Goal: Task Accomplishment & Management: Use online tool/utility

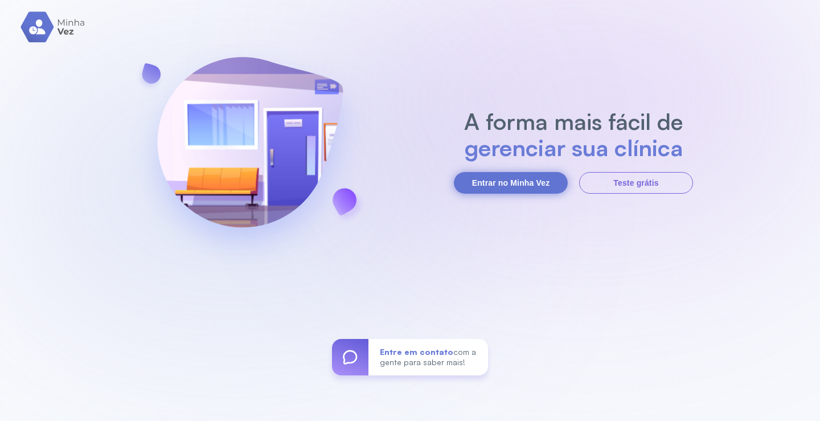
click at [525, 178] on button "Entrar no Minha Vez" at bounding box center [511, 183] width 114 height 22
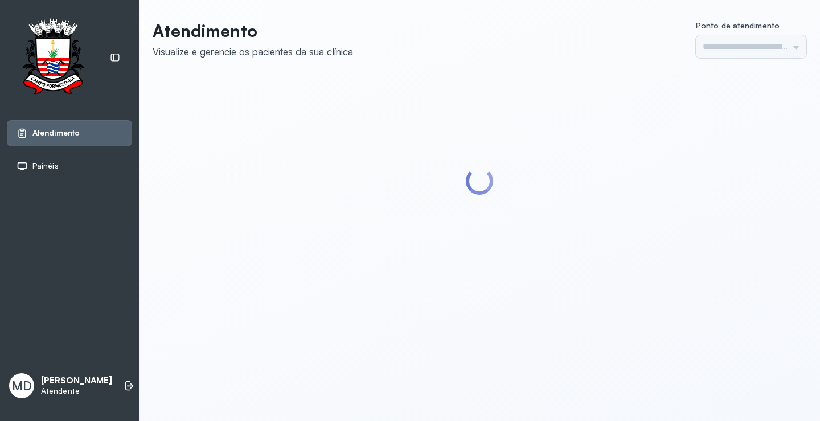
type input "*********"
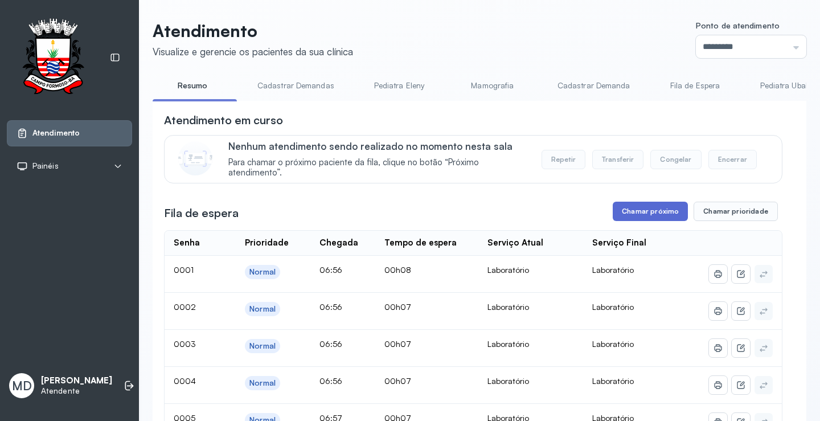
click at [658, 212] on button "Chamar próximo" at bounding box center [650, 211] width 75 height 19
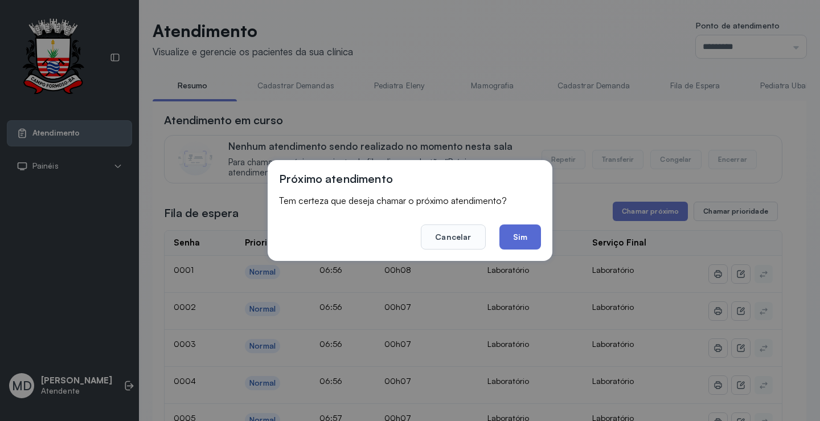
click at [515, 236] on button "Sim" at bounding box center [521, 236] width 42 height 25
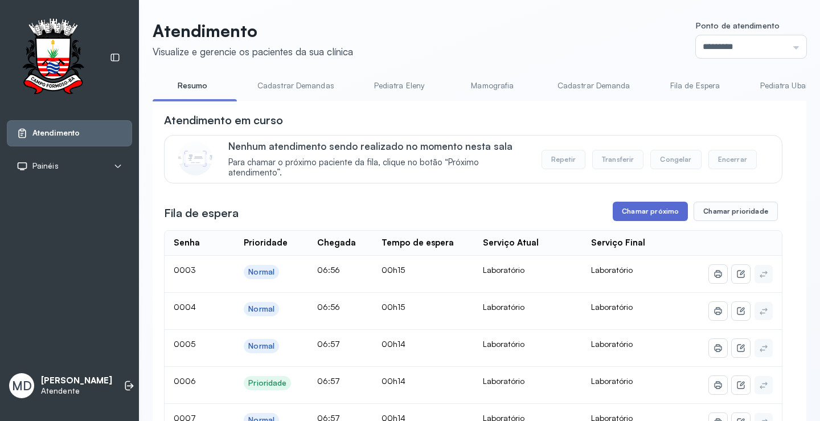
click at [625, 215] on button "Chamar próximo" at bounding box center [650, 211] width 75 height 19
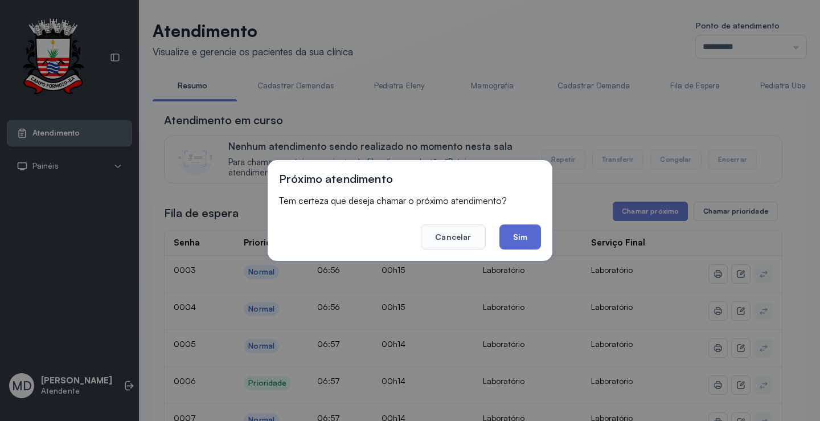
click at [524, 236] on button "Sim" at bounding box center [521, 236] width 42 height 25
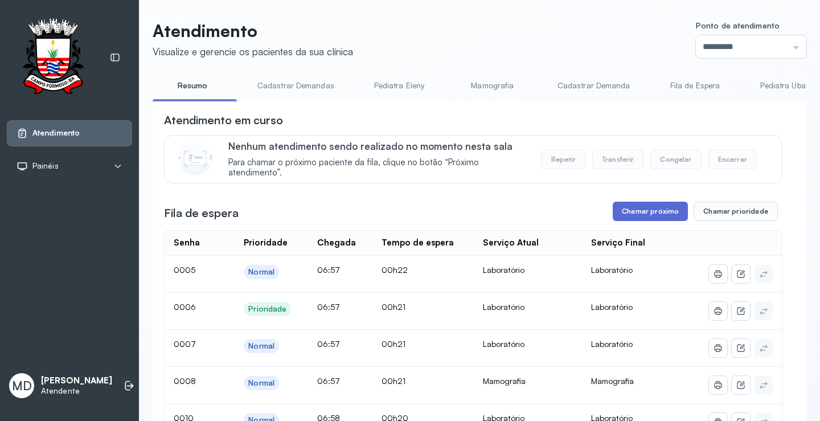
click at [661, 214] on button "Chamar próximo" at bounding box center [650, 211] width 75 height 19
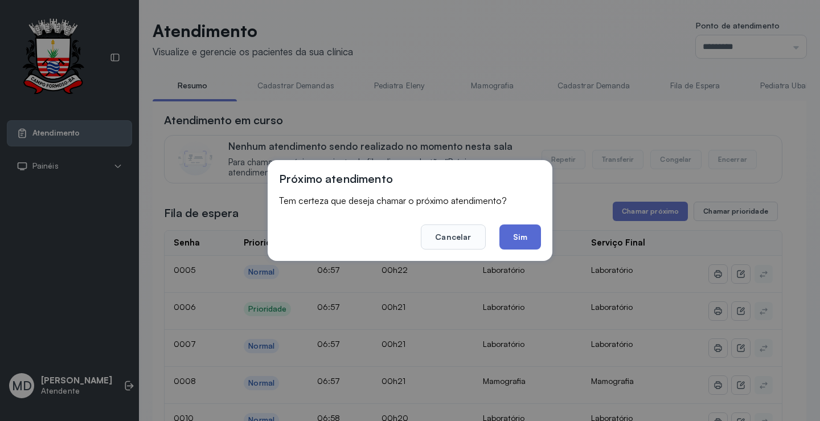
click at [528, 233] on button "Sim" at bounding box center [521, 236] width 42 height 25
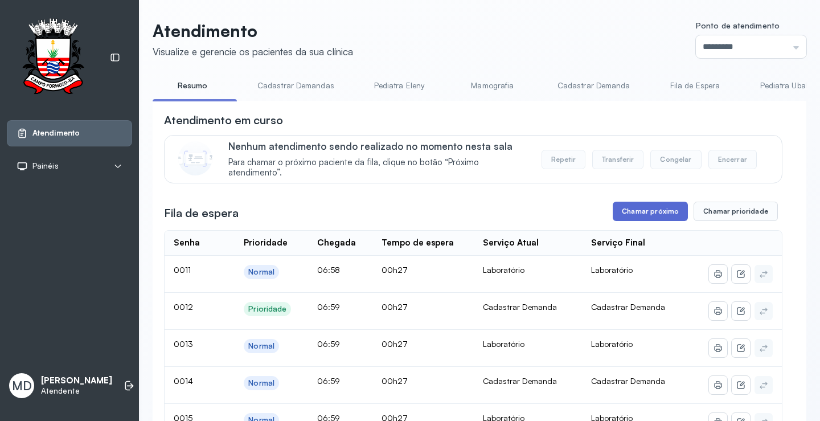
click at [640, 211] on button "Chamar próximo" at bounding box center [650, 211] width 75 height 19
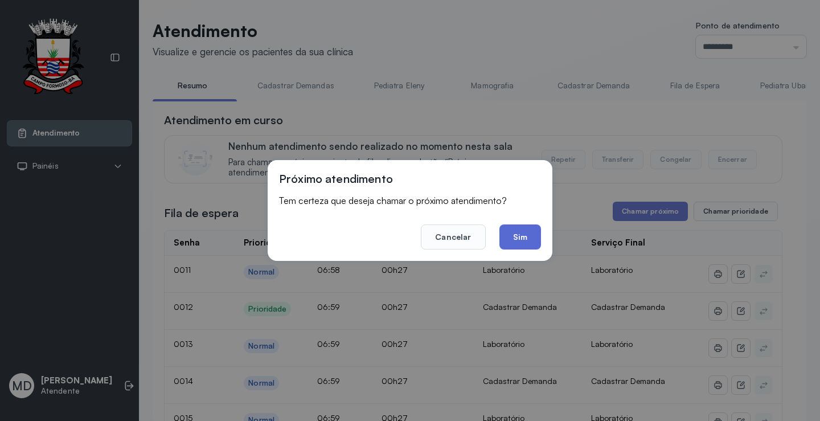
click at [510, 234] on button "Sim" at bounding box center [521, 236] width 42 height 25
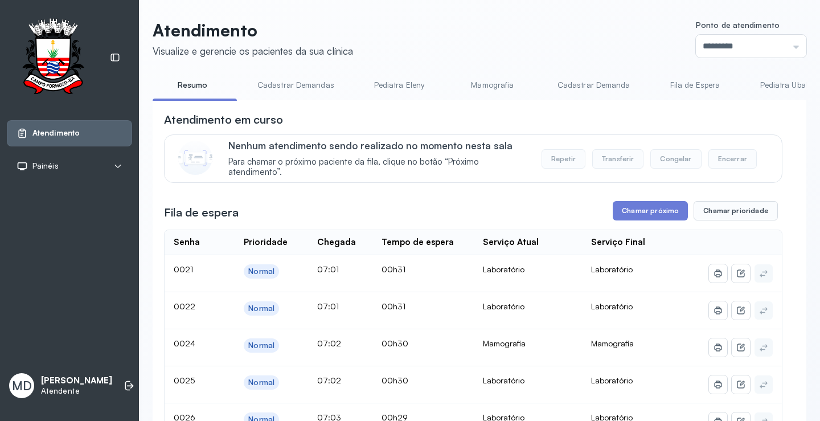
scroll to position [57, 0]
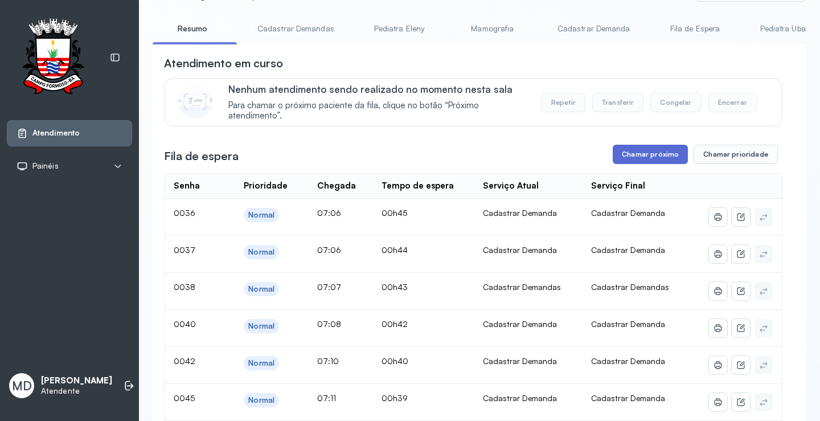
click at [648, 152] on button "Chamar próximo" at bounding box center [650, 154] width 75 height 19
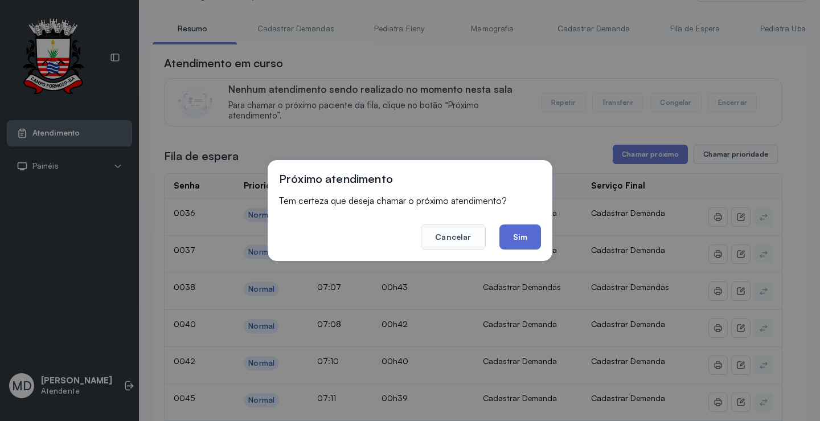
click at [515, 239] on button "Sim" at bounding box center [521, 236] width 42 height 25
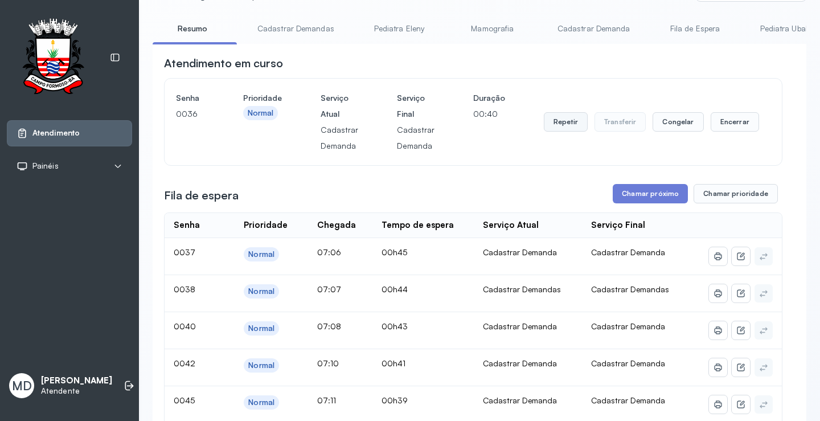
click at [564, 127] on button "Repetir" at bounding box center [566, 121] width 44 height 19
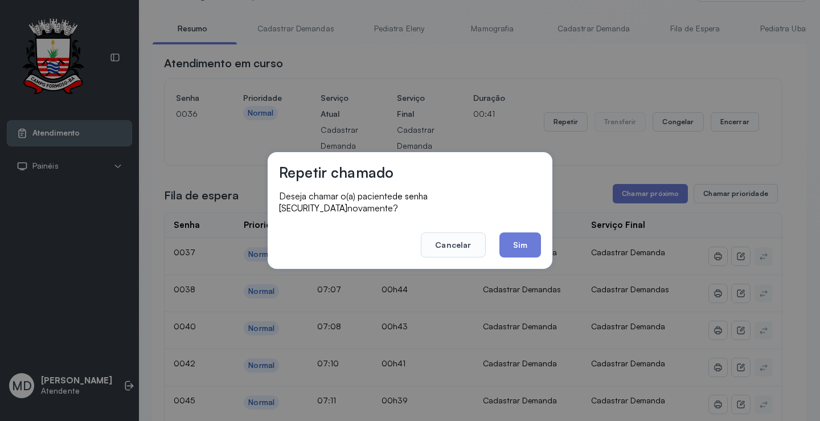
click at [514, 236] on button "Sim" at bounding box center [521, 244] width 42 height 25
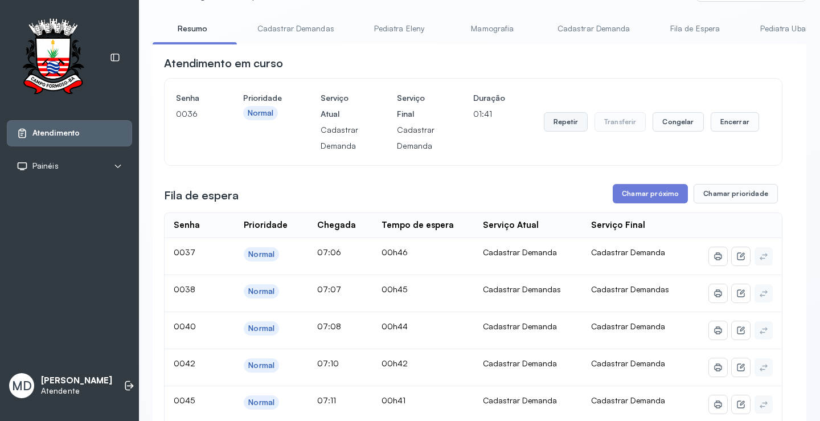
click at [557, 124] on button "Repetir" at bounding box center [566, 121] width 44 height 19
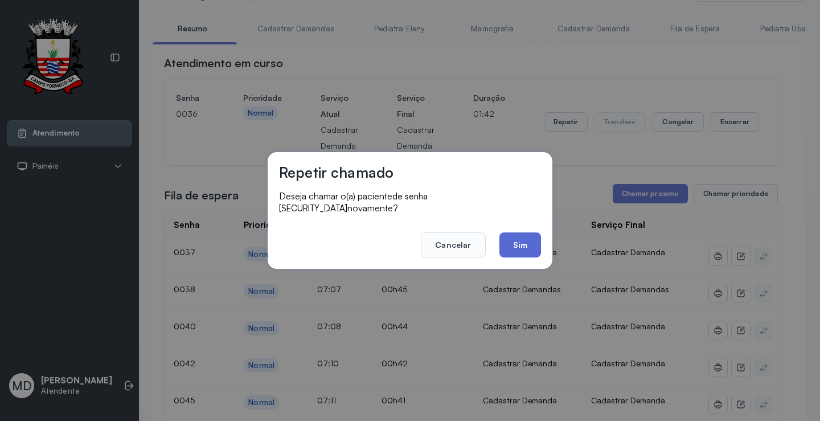
click at [515, 235] on button "Sim" at bounding box center [521, 244] width 42 height 25
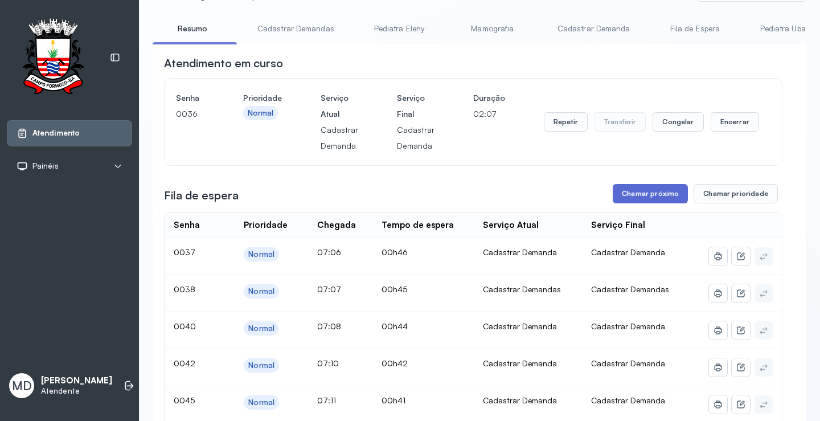
click at [653, 196] on button "Chamar próximo" at bounding box center [650, 193] width 75 height 19
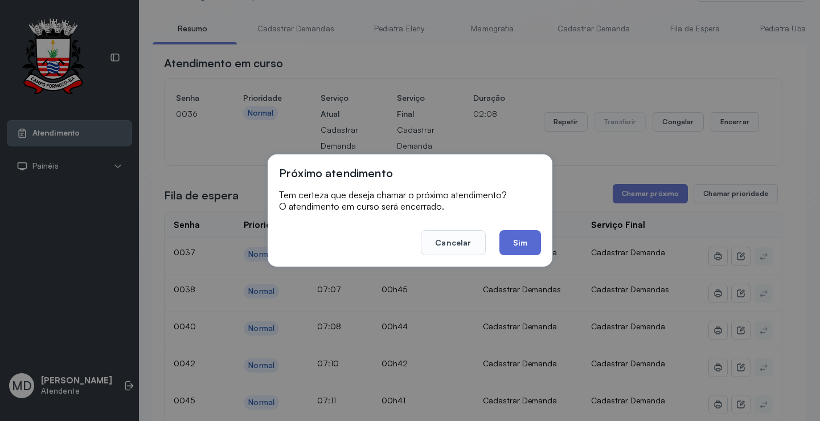
click at [522, 245] on button "Sim" at bounding box center [521, 242] width 42 height 25
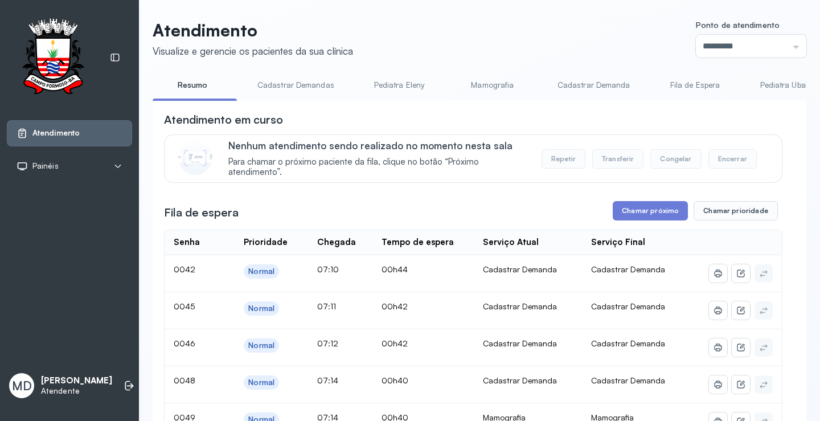
scroll to position [114, 0]
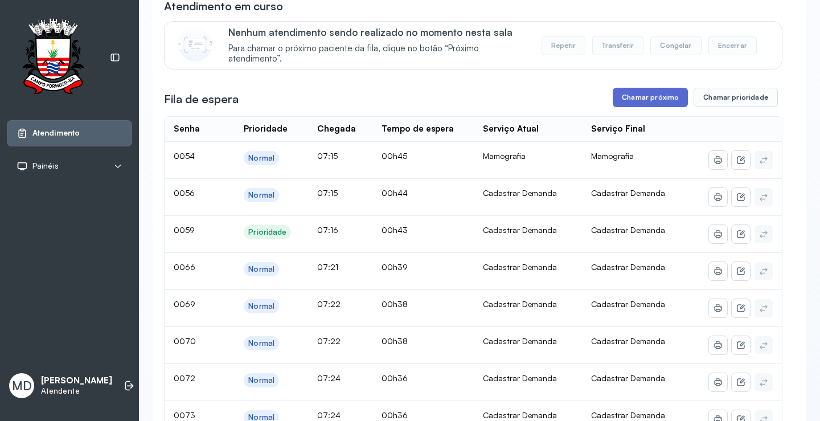
click at [646, 97] on button "Chamar próximo" at bounding box center [650, 97] width 75 height 19
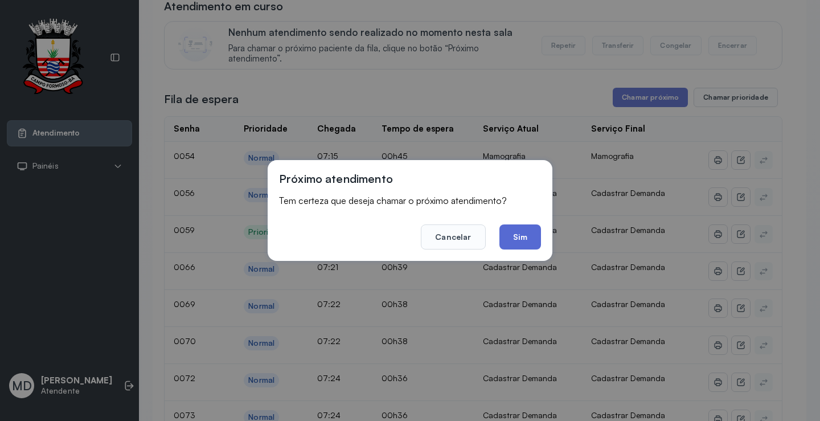
click at [522, 239] on button "Sim" at bounding box center [521, 236] width 42 height 25
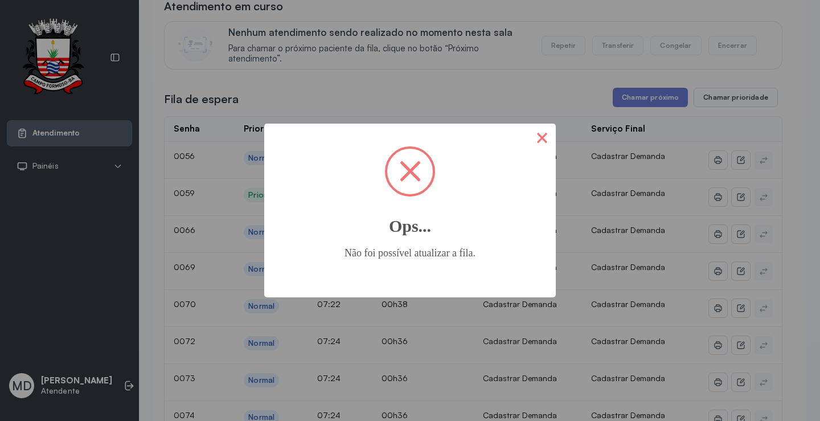
click at [535, 136] on button "×" at bounding box center [542, 137] width 27 height 27
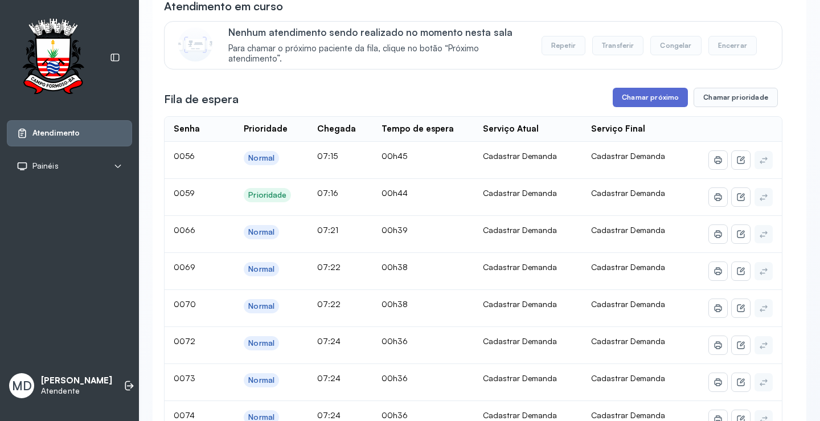
click at [654, 96] on button "Chamar próximo" at bounding box center [650, 97] width 75 height 19
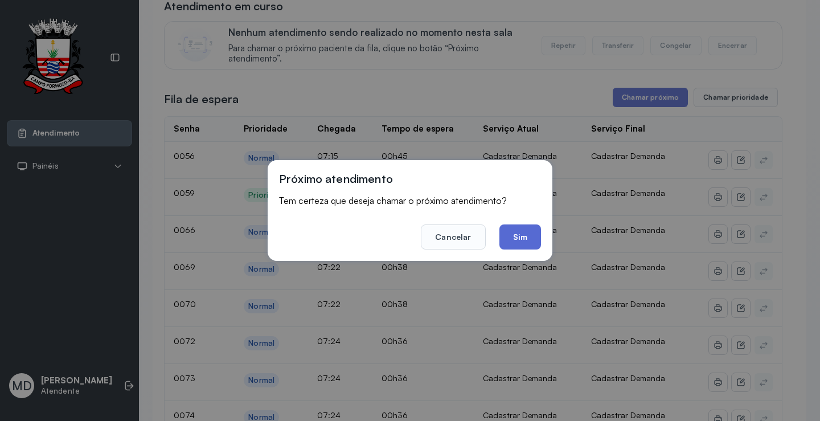
click at [513, 231] on button "Sim" at bounding box center [521, 236] width 42 height 25
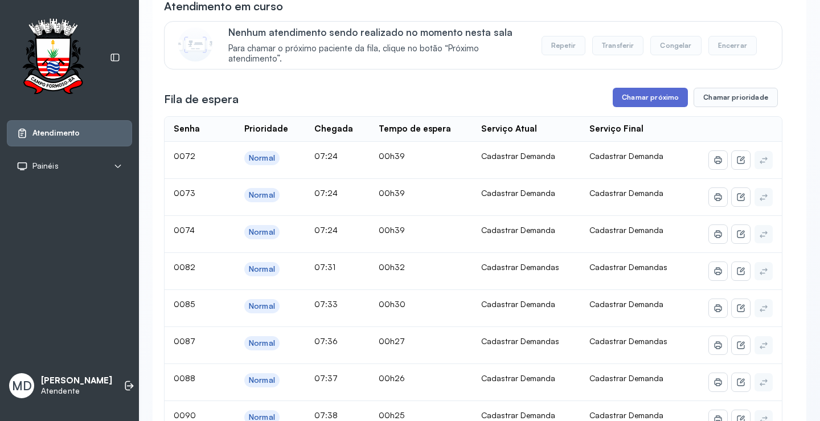
click at [648, 101] on button "Chamar próximo" at bounding box center [650, 97] width 75 height 19
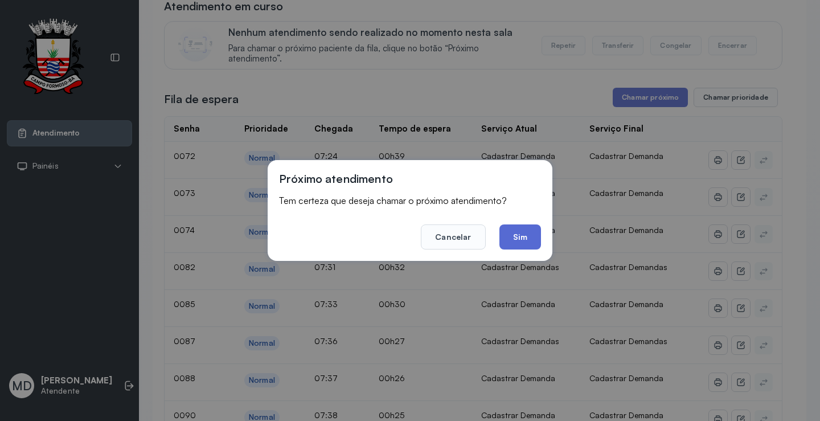
click at [515, 232] on button "Sim" at bounding box center [521, 236] width 42 height 25
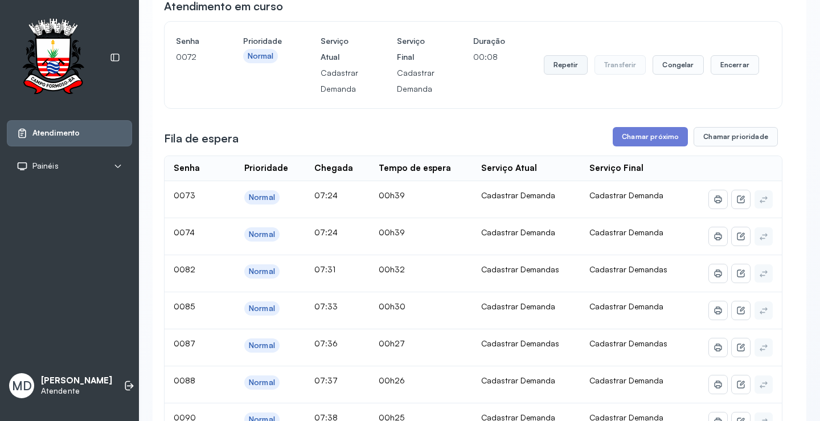
click at [559, 66] on button "Repetir" at bounding box center [566, 64] width 44 height 19
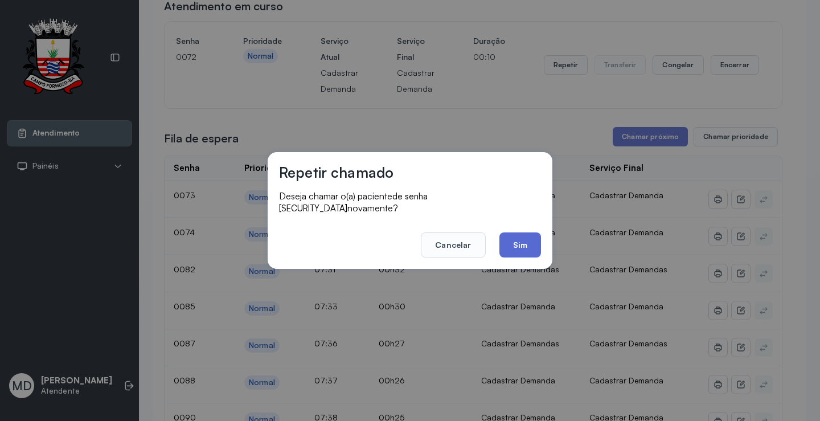
click at [515, 236] on button "Sim" at bounding box center [521, 244] width 42 height 25
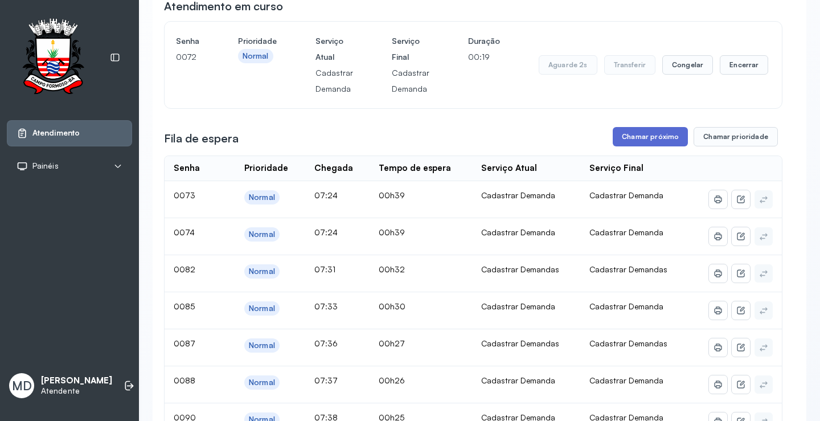
click at [665, 138] on button "Chamar próximo" at bounding box center [650, 136] width 75 height 19
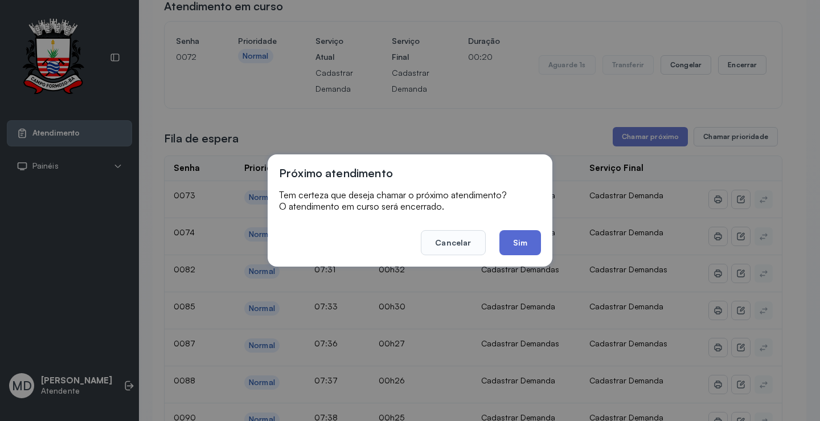
click at [512, 235] on button "Sim" at bounding box center [521, 242] width 42 height 25
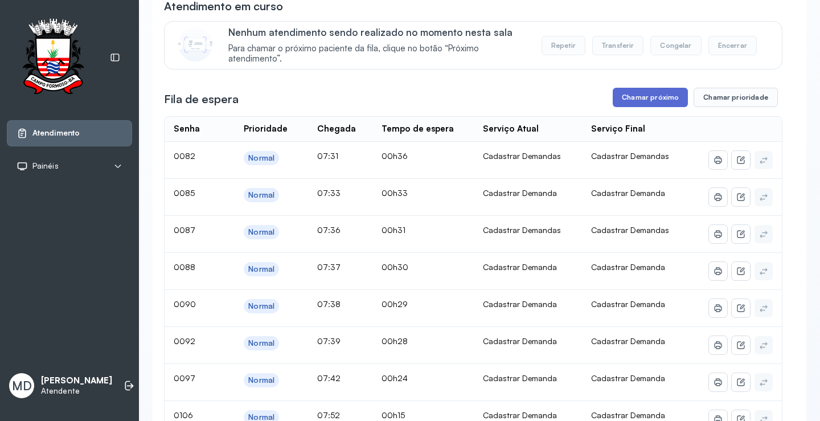
click at [656, 99] on button "Chamar próximo" at bounding box center [650, 97] width 75 height 19
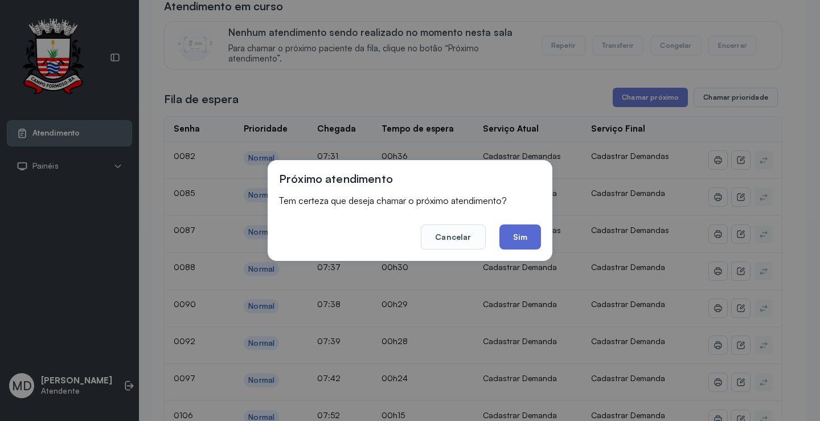
click at [517, 235] on button "Sim" at bounding box center [521, 236] width 42 height 25
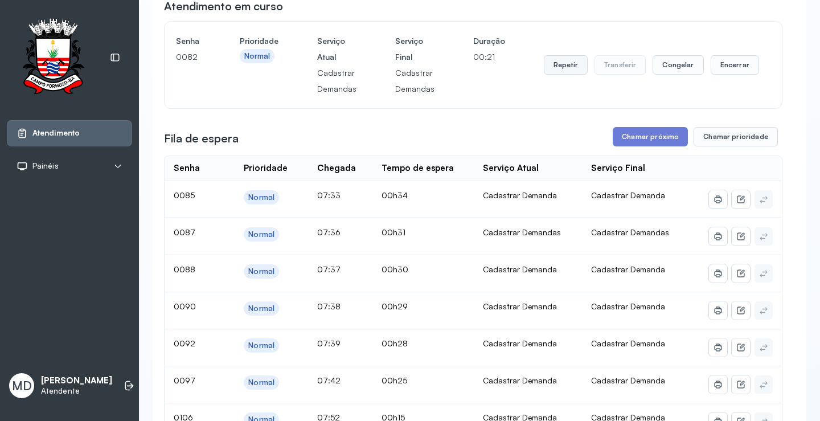
click at [559, 67] on button "Repetir" at bounding box center [566, 64] width 44 height 19
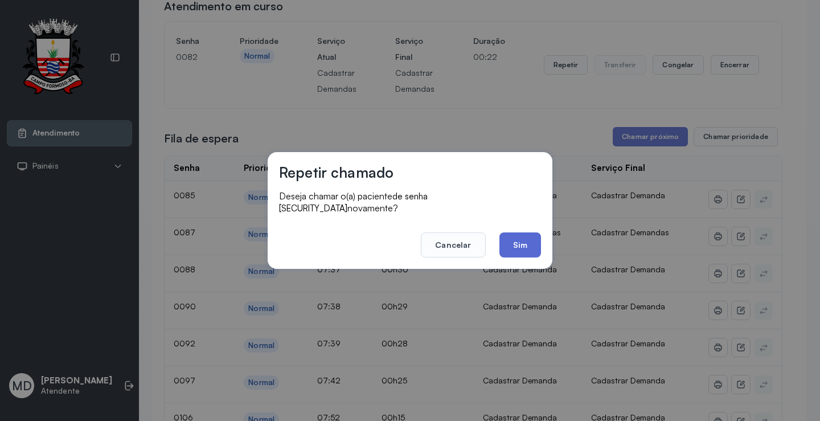
click at [522, 241] on button "Sim" at bounding box center [521, 244] width 42 height 25
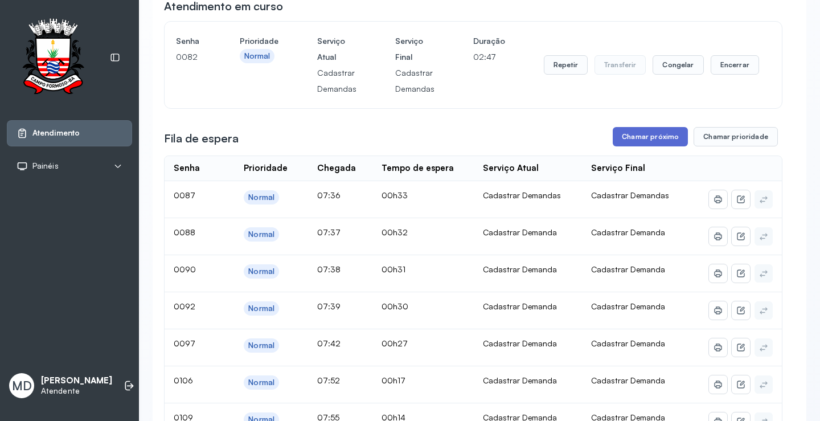
click at [632, 139] on button "Chamar próximo" at bounding box center [650, 136] width 75 height 19
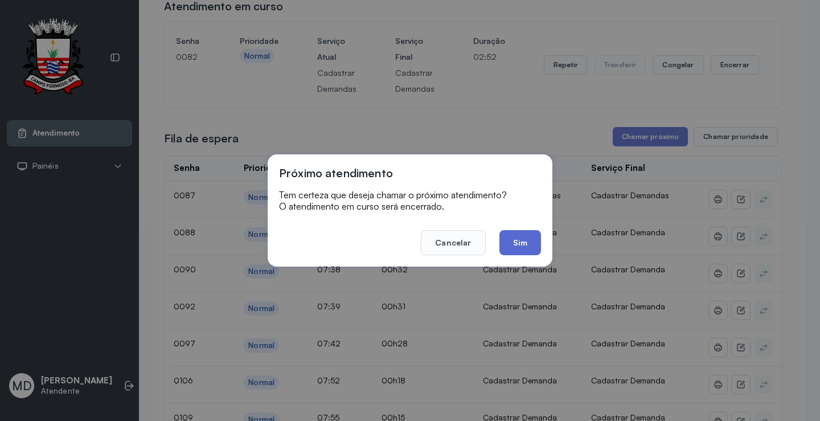
click at [525, 240] on button "Sim" at bounding box center [521, 242] width 42 height 25
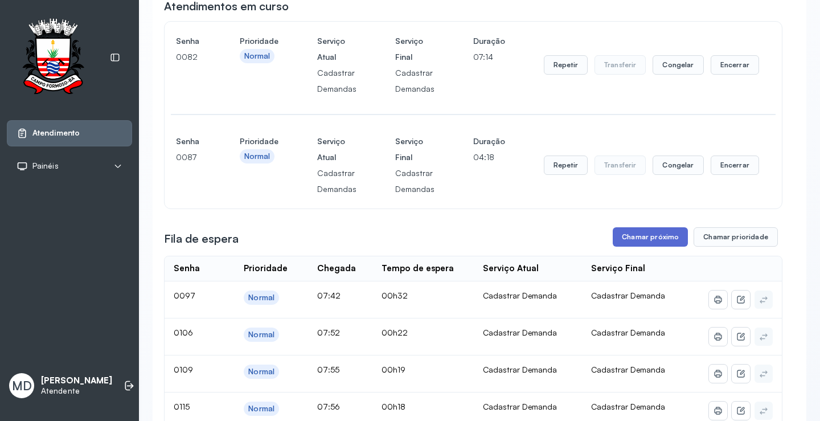
click at [668, 239] on button "Chamar próximo" at bounding box center [650, 236] width 75 height 19
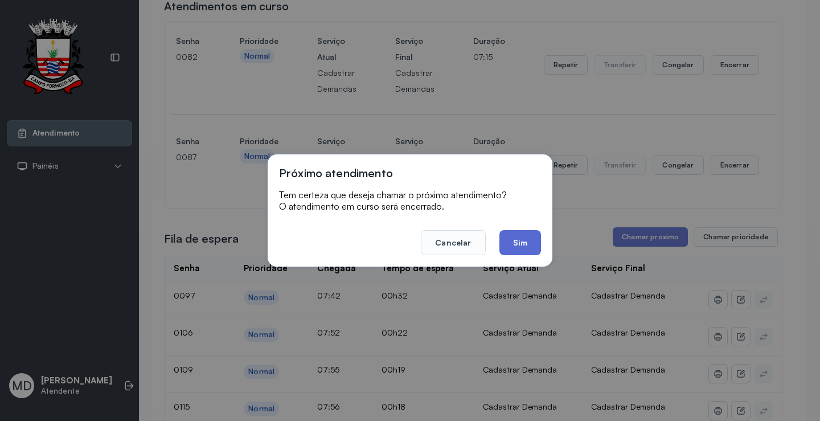
click at [514, 239] on button "Sim" at bounding box center [521, 242] width 42 height 25
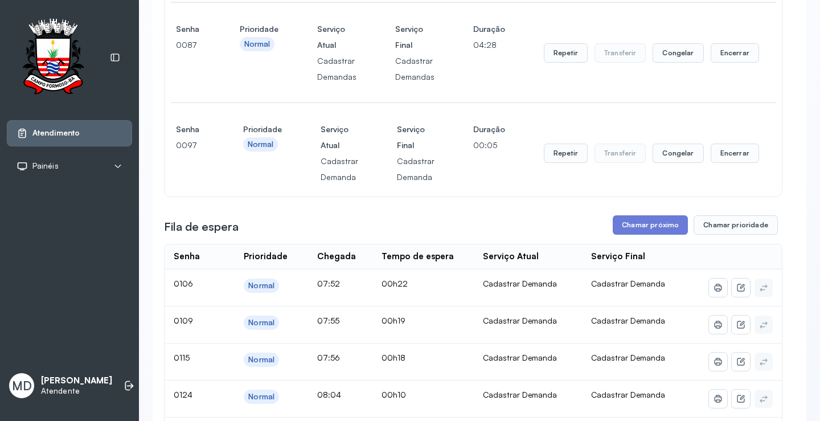
scroll to position [228, 0]
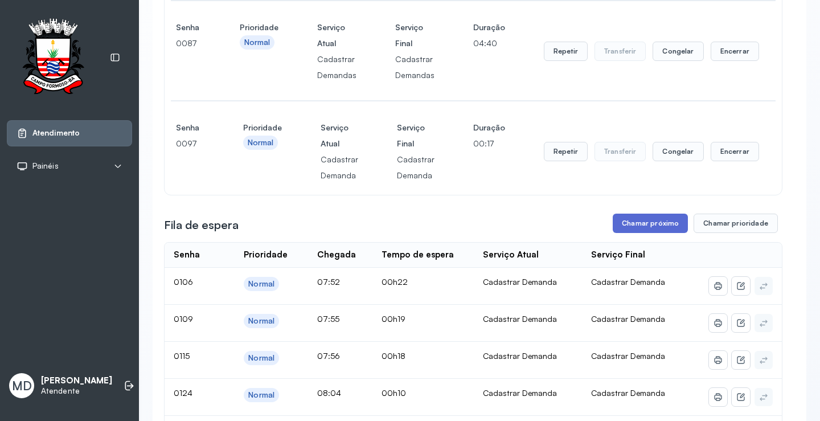
click at [640, 226] on button "Chamar próximo" at bounding box center [650, 223] width 75 height 19
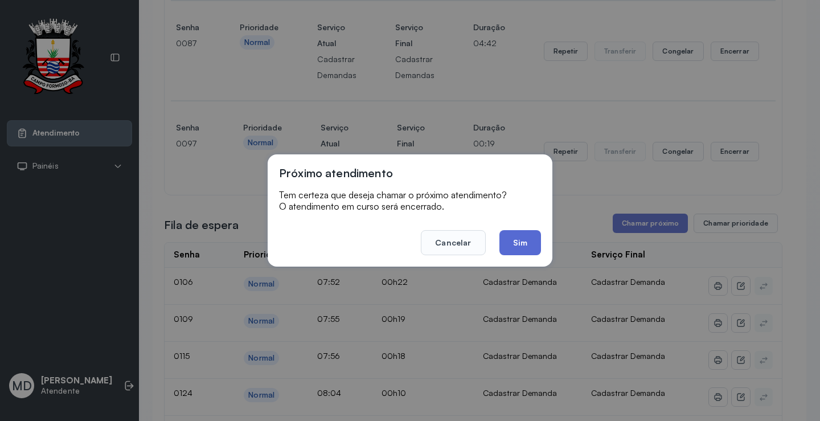
click at [514, 243] on button "Sim" at bounding box center [521, 242] width 42 height 25
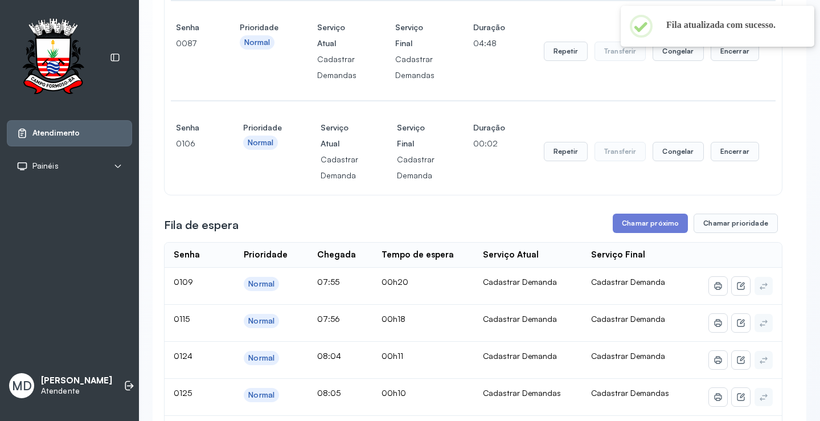
scroll to position [285, 0]
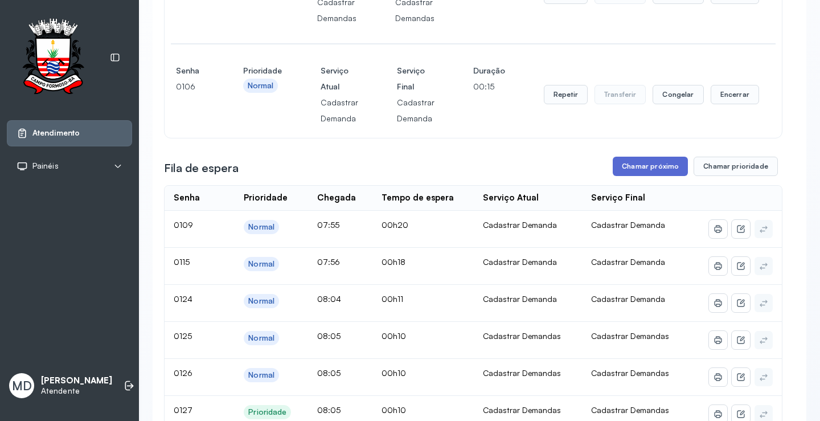
click at [641, 167] on button "Chamar próximo" at bounding box center [650, 166] width 75 height 19
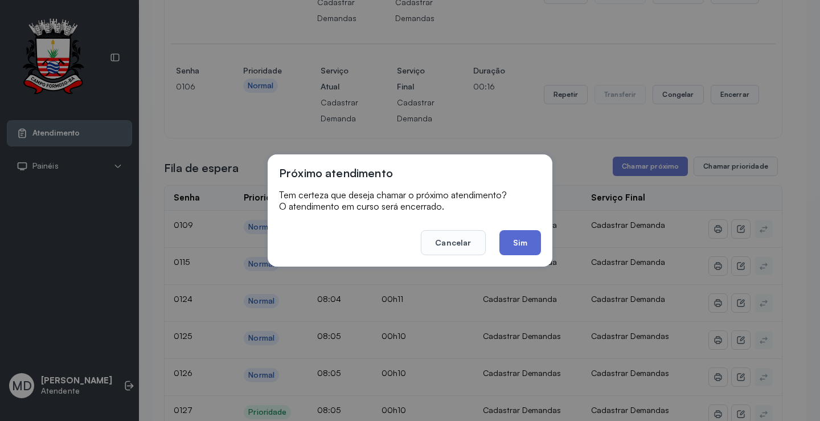
click at [515, 240] on button "Sim" at bounding box center [521, 242] width 42 height 25
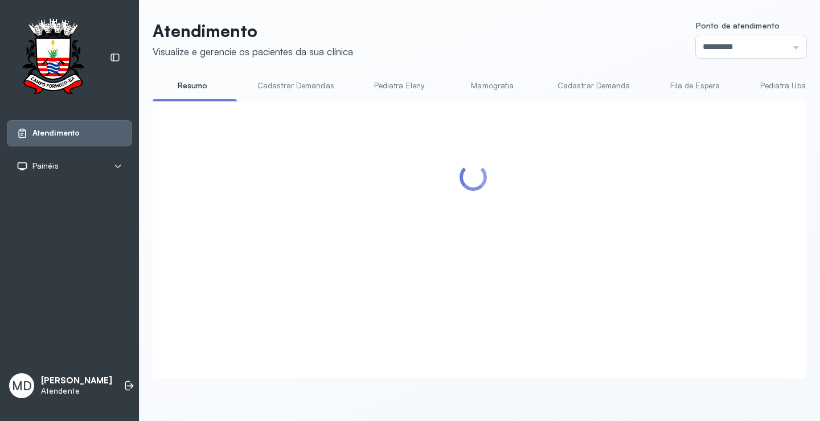
scroll to position [228, 0]
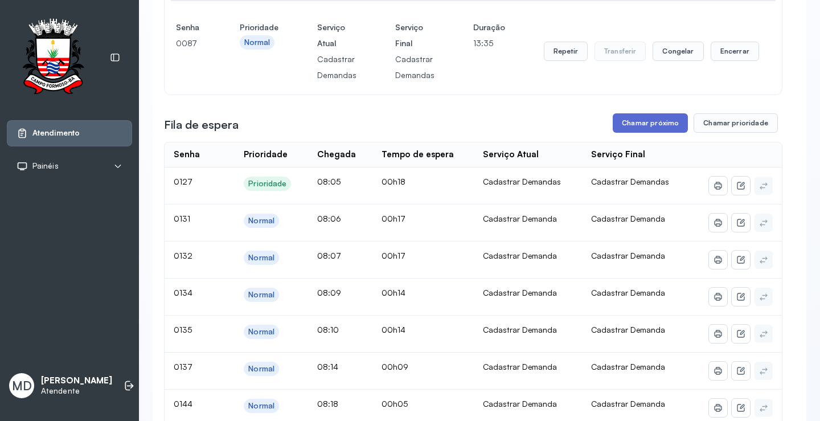
click at [660, 124] on button "Chamar próximo" at bounding box center [650, 122] width 75 height 19
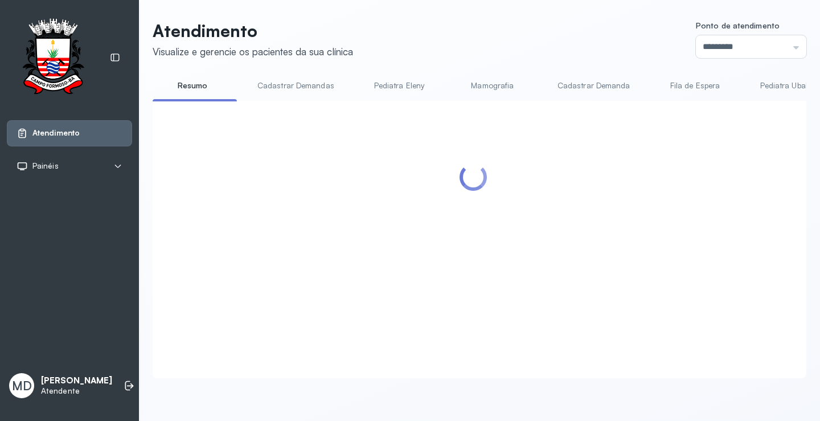
scroll to position [1, 0]
click at [519, 234] on div at bounding box center [473, 225] width 619 height 227
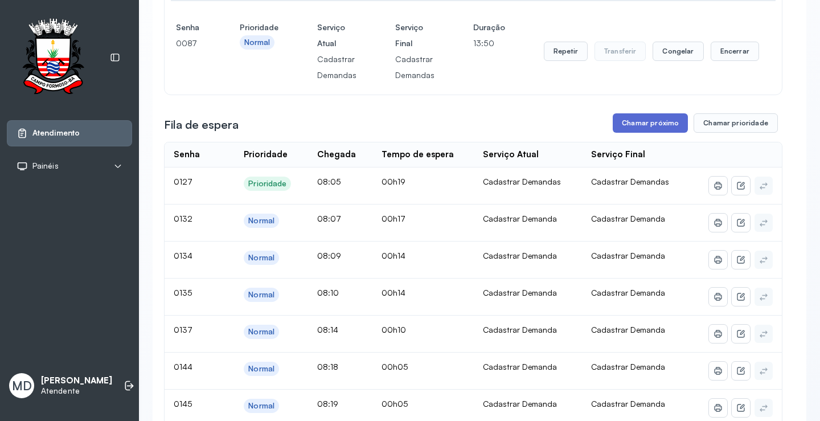
click at [660, 122] on button "Chamar próximo" at bounding box center [650, 122] width 75 height 19
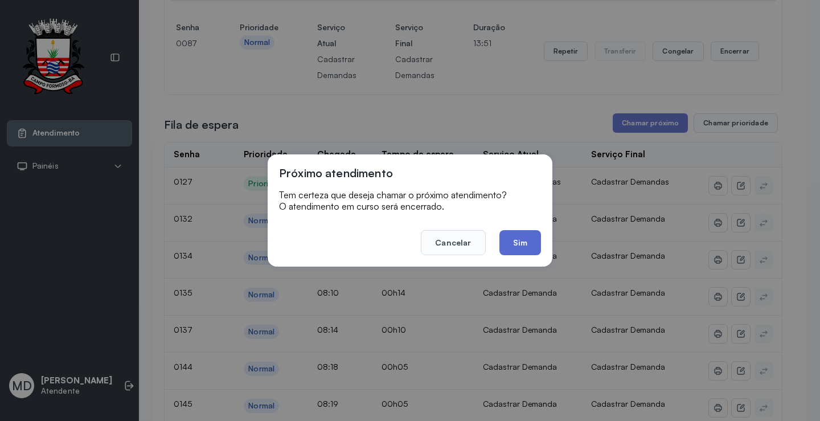
click at [523, 240] on button "Sim" at bounding box center [521, 242] width 42 height 25
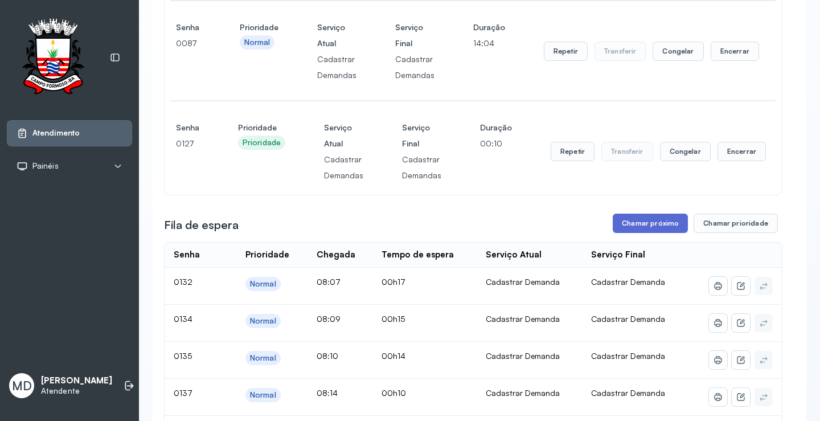
click at [654, 226] on button "Chamar próximo" at bounding box center [650, 223] width 75 height 19
click at [662, 224] on button "Chamar próximo" at bounding box center [650, 223] width 75 height 19
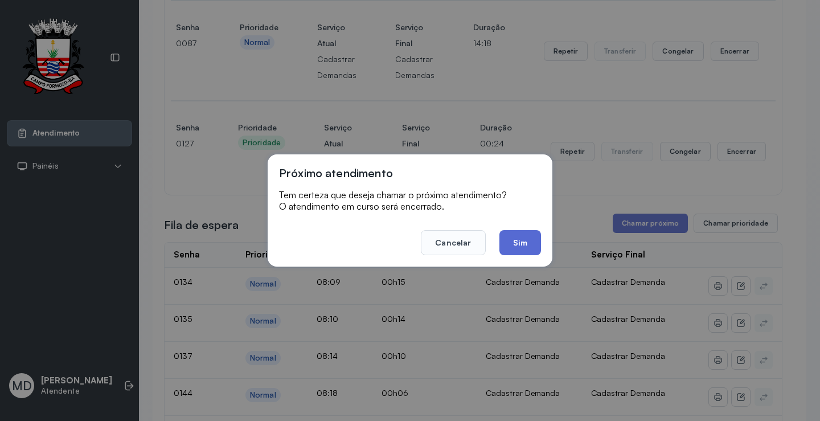
click at [522, 241] on button "Sim" at bounding box center [521, 242] width 42 height 25
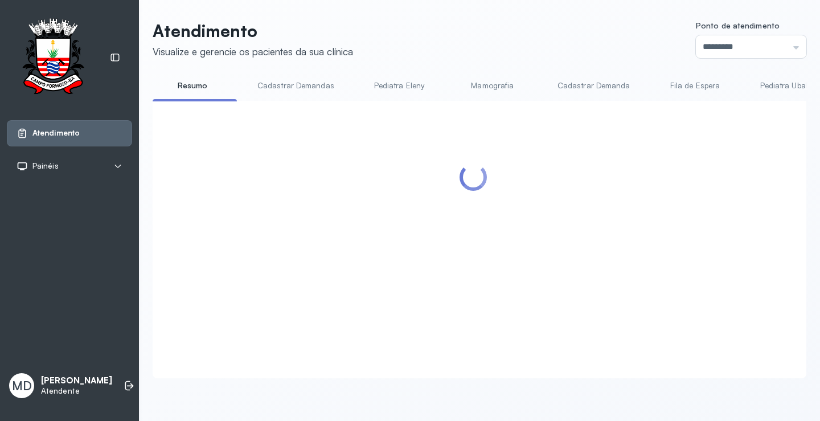
scroll to position [285, 0]
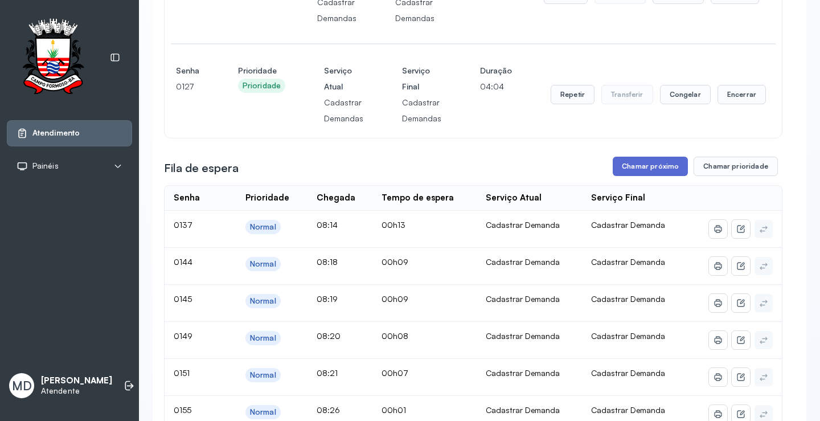
click at [657, 171] on button "Chamar próximo" at bounding box center [650, 166] width 75 height 19
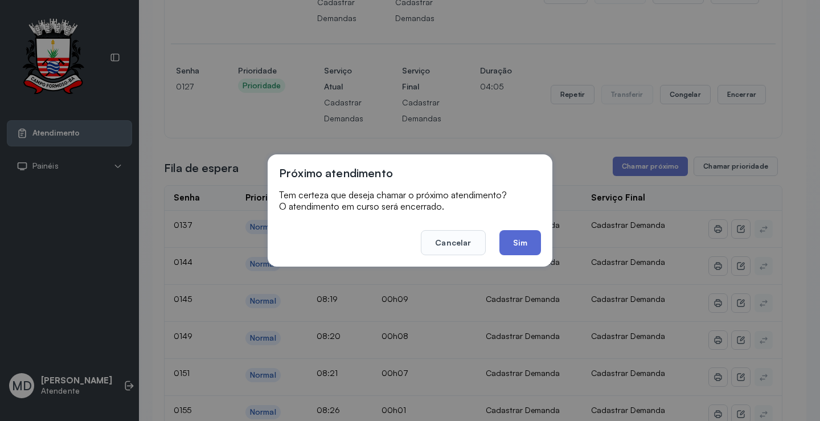
click at [511, 242] on button "Sim" at bounding box center [521, 242] width 42 height 25
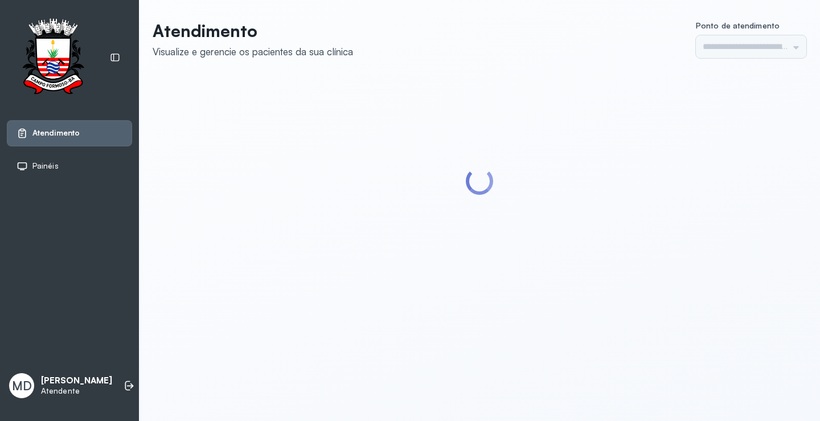
type input "*********"
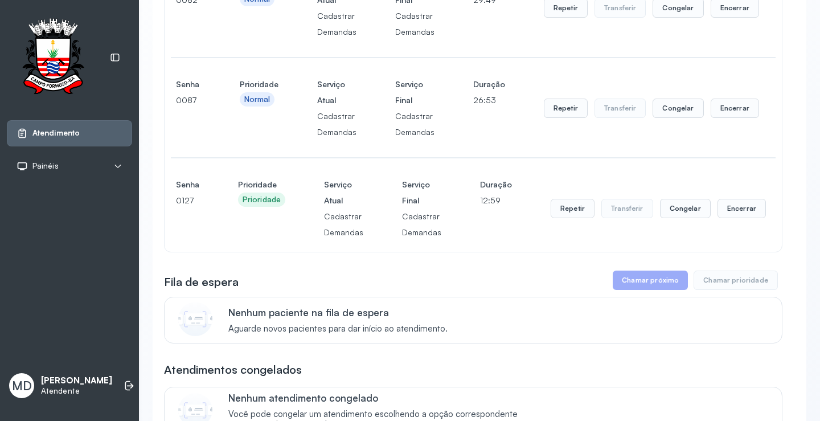
scroll to position [114, 0]
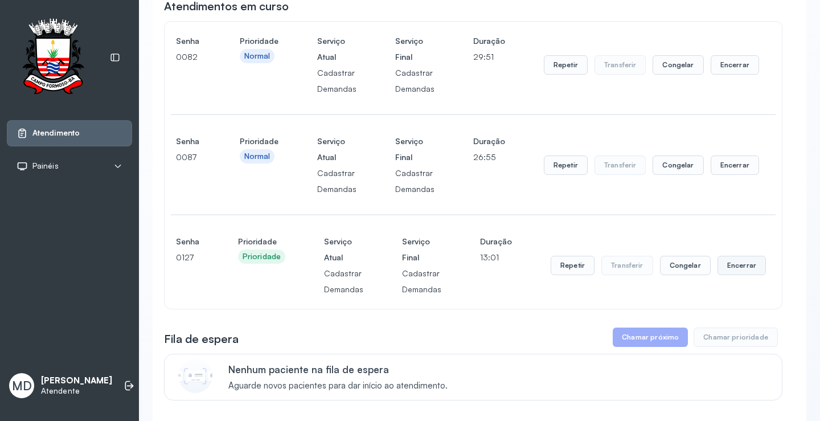
click at [731, 268] on button "Encerrar" at bounding box center [742, 265] width 48 height 19
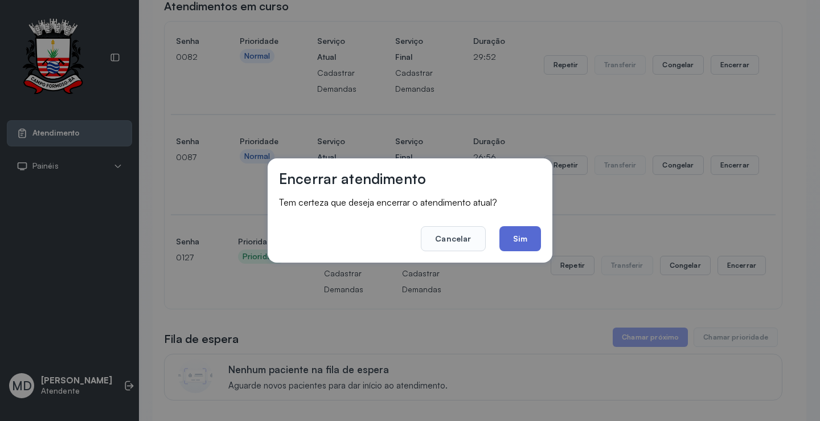
click at [518, 239] on button "Sim" at bounding box center [521, 238] width 42 height 25
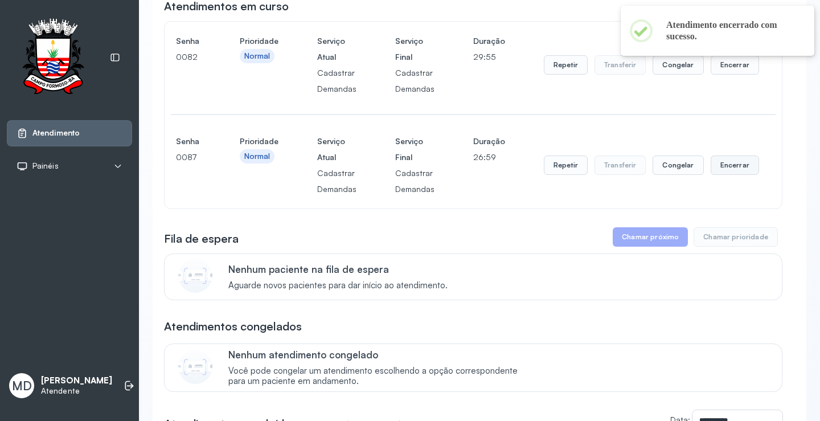
click at [722, 168] on button "Encerrar" at bounding box center [735, 165] width 48 height 19
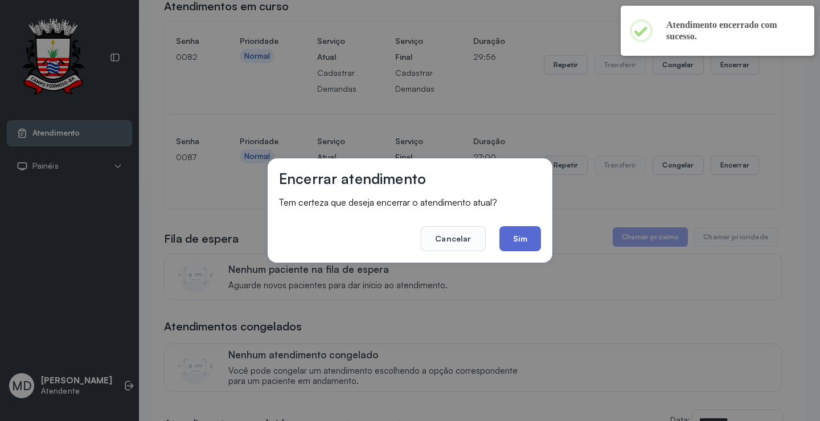
click at [523, 233] on button "Sim" at bounding box center [521, 238] width 42 height 25
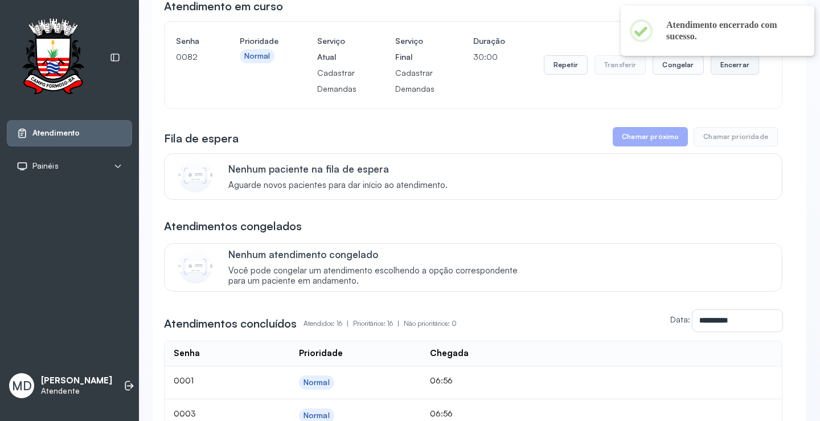
click at [726, 66] on button "Encerrar" at bounding box center [735, 64] width 48 height 19
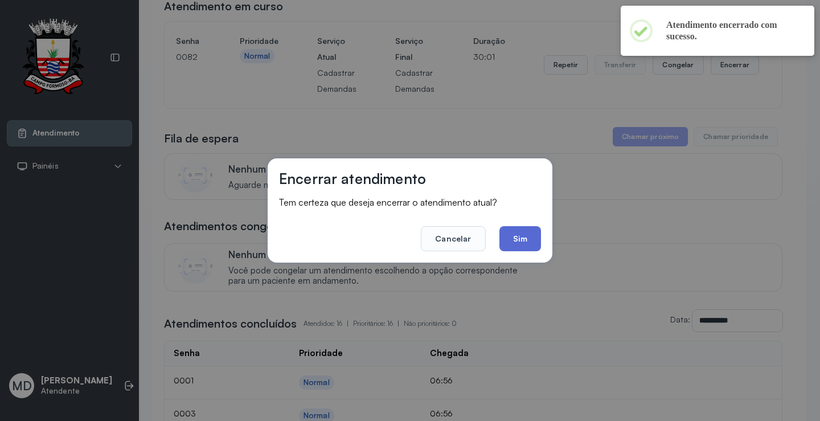
scroll to position [1, 0]
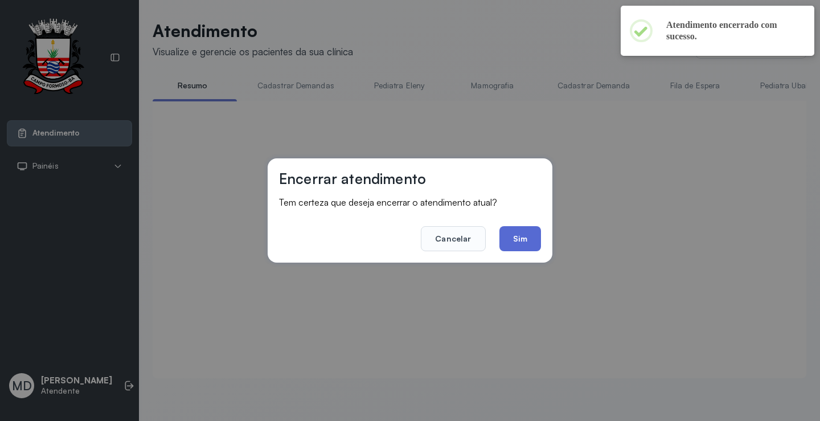
click at [515, 235] on button "Sim" at bounding box center [521, 238] width 42 height 25
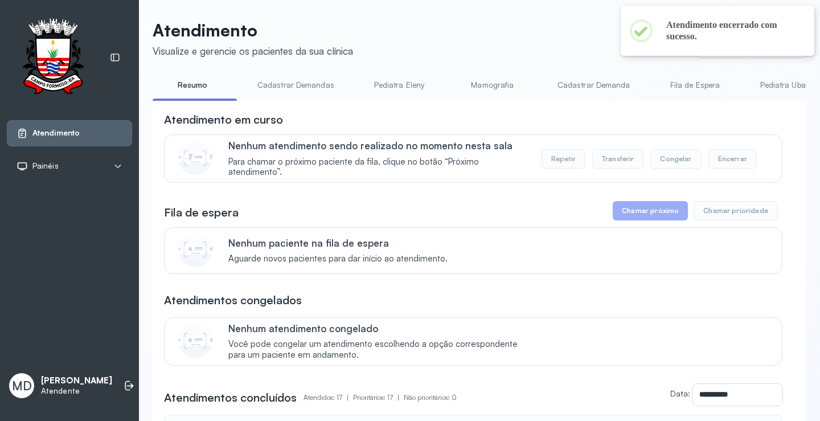
scroll to position [0, 0]
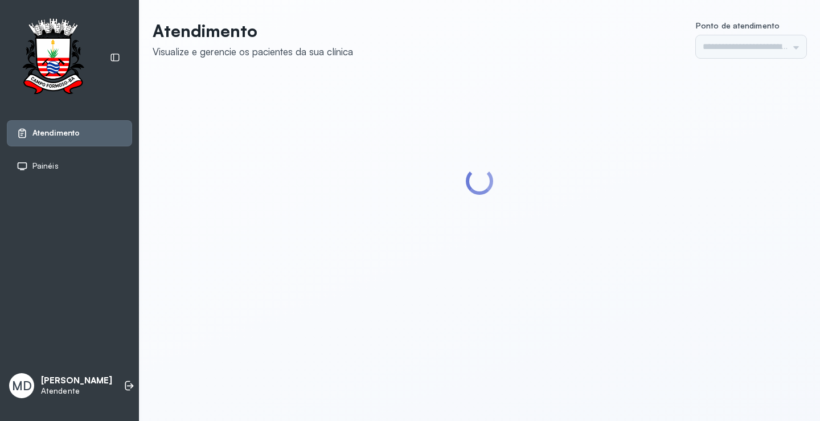
type input "*********"
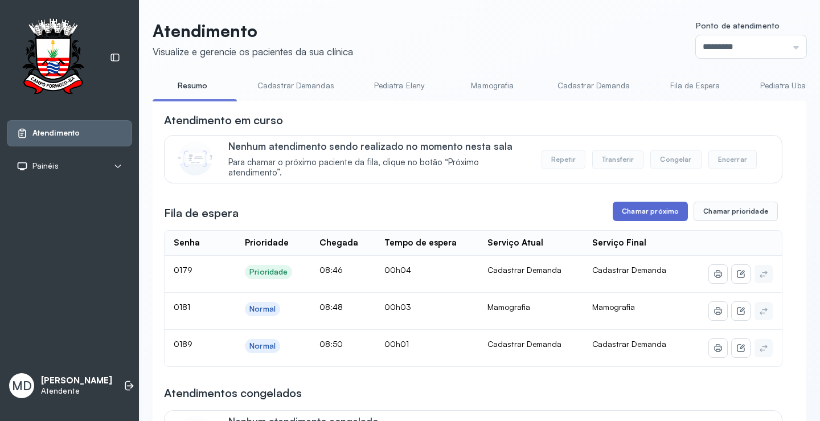
click at [651, 214] on button "Chamar próximo" at bounding box center [650, 211] width 75 height 19
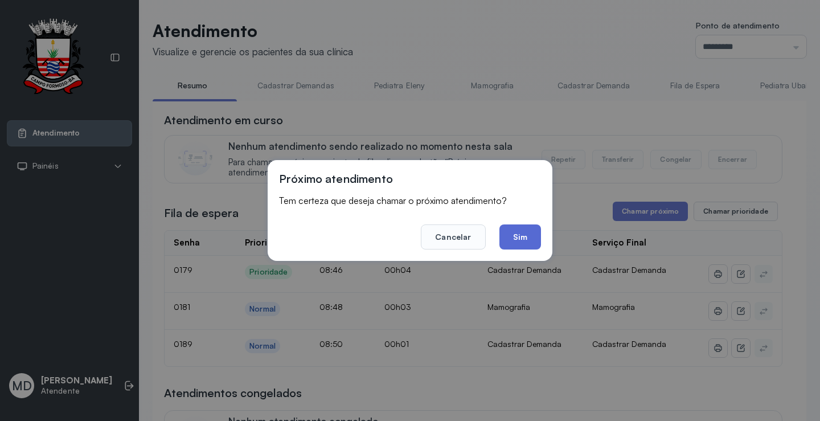
click at [513, 230] on button "Sim" at bounding box center [521, 236] width 42 height 25
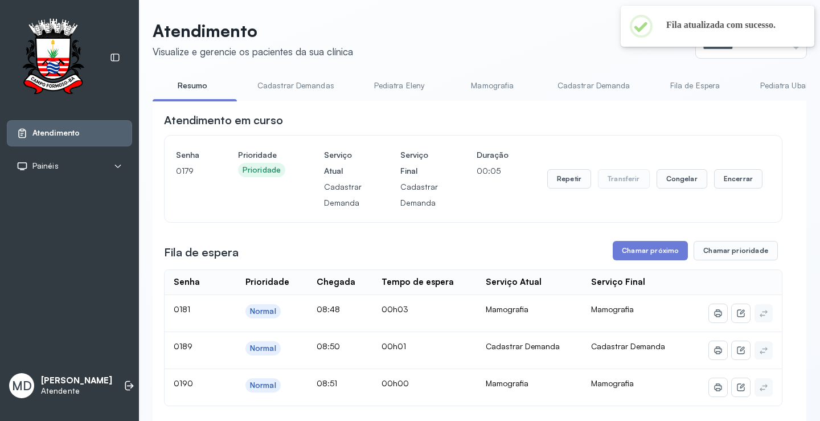
scroll to position [57, 0]
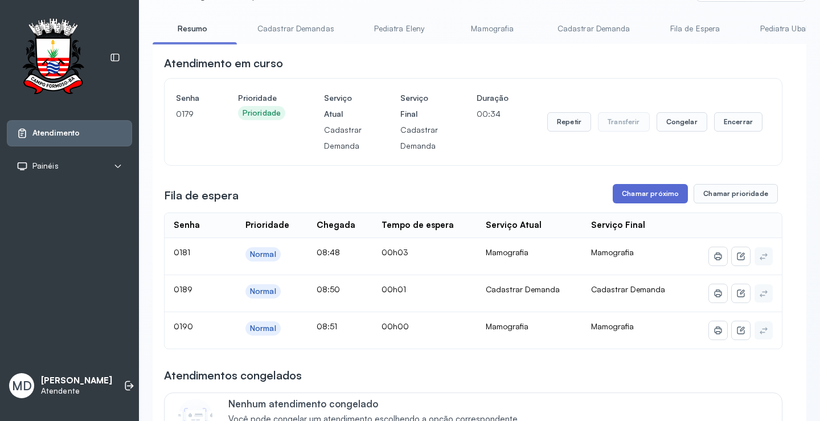
click at [643, 194] on button "Chamar próximo" at bounding box center [650, 193] width 75 height 19
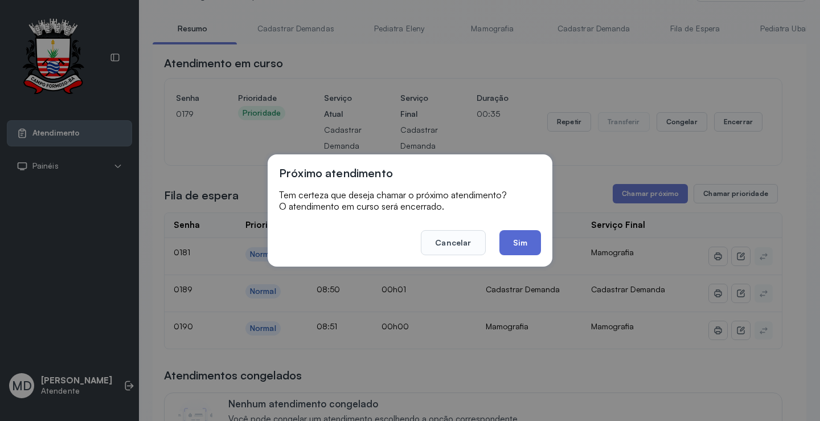
click at [520, 240] on button "Sim" at bounding box center [521, 242] width 42 height 25
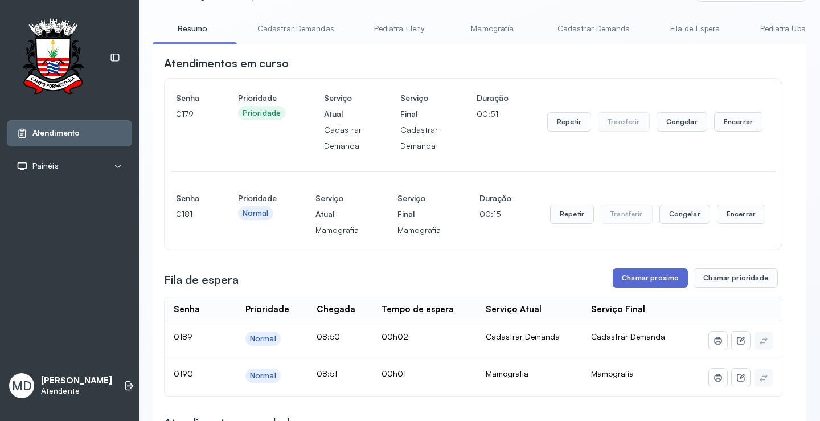
click at [643, 279] on button "Chamar próximo" at bounding box center [650, 277] width 75 height 19
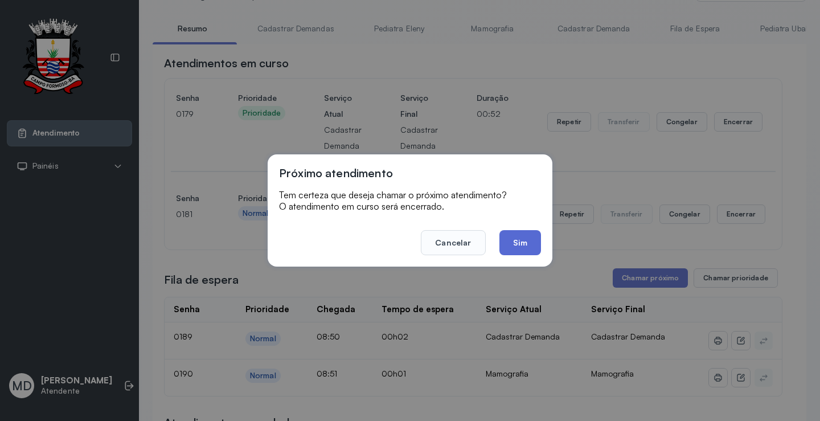
click at [521, 238] on button "Sim" at bounding box center [521, 242] width 42 height 25
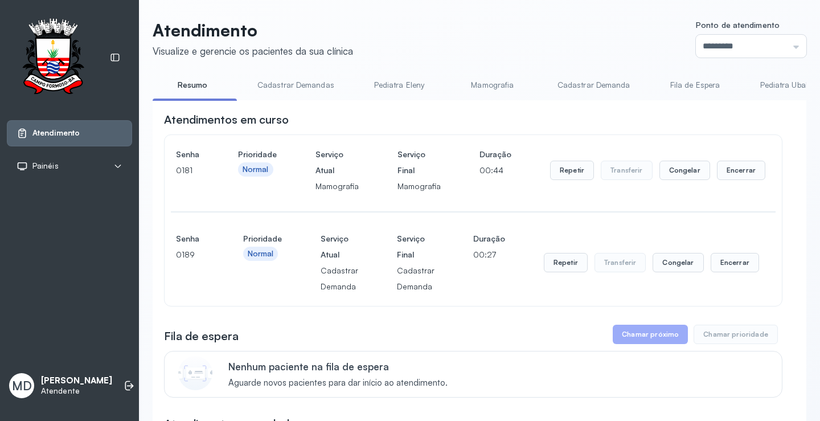
scroll to position [114, 0]
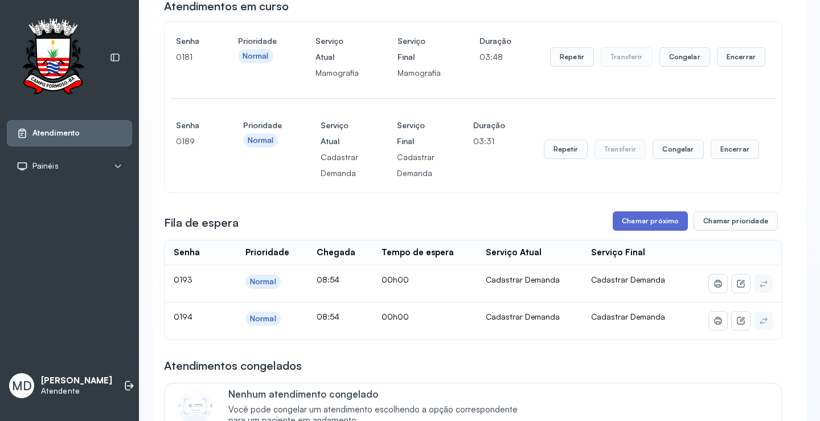
click at [650, 222] on button "Chamar próximo" at bounding box center [650, 220] width 75 height 19
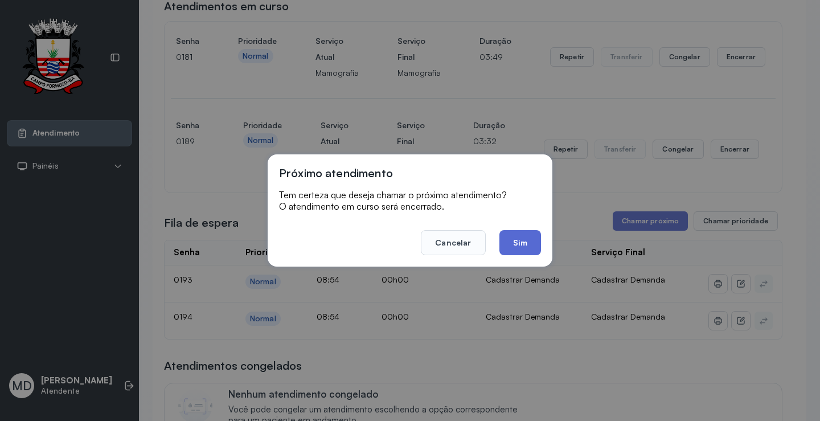
click at [521, 241] on button "Sim" at bounding box center [521, 242] width 42 height 25
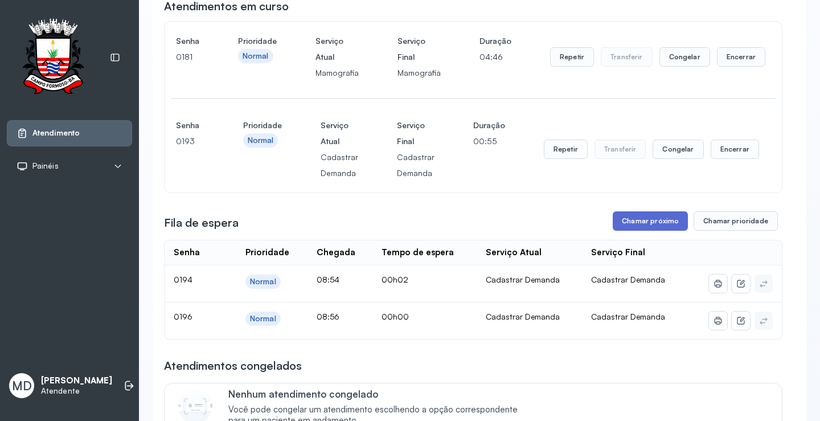
click at [634, 225] on button "Chamar próximo" at bounding box center [650, 220] width 75 height 19
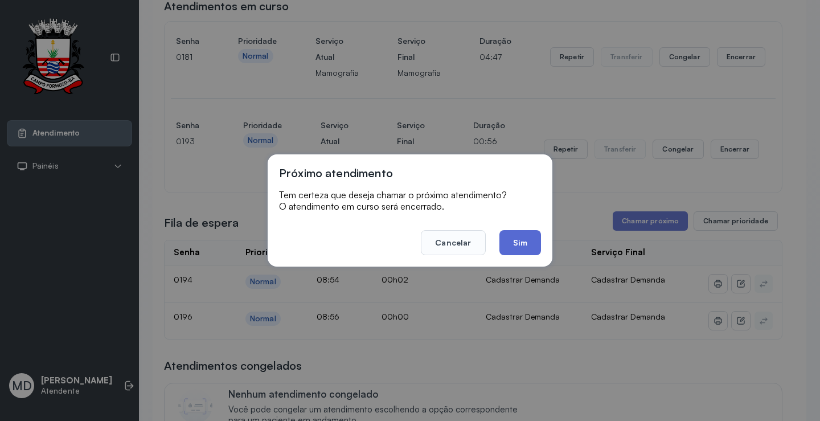
click at [527, 243] on button "Sim" at bounding box center [521, 242] width 42 height 25
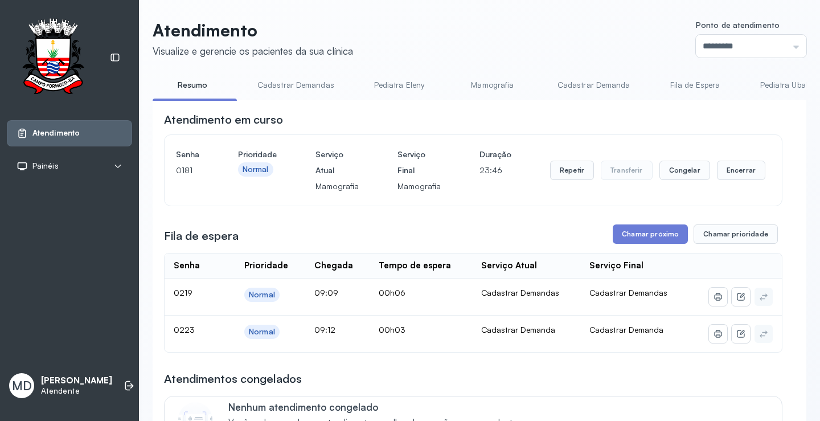
scroll to position [57, 0]
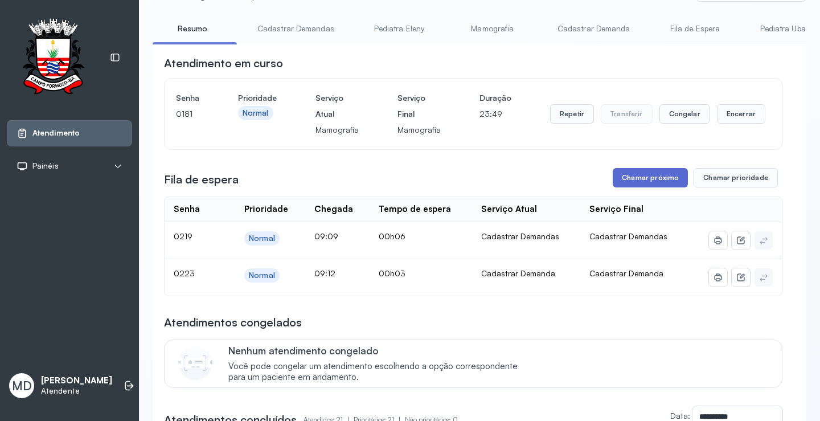
click at [643, 177] on button "Chamar próximo" at bounding box center [650, 177] width 75 height 19
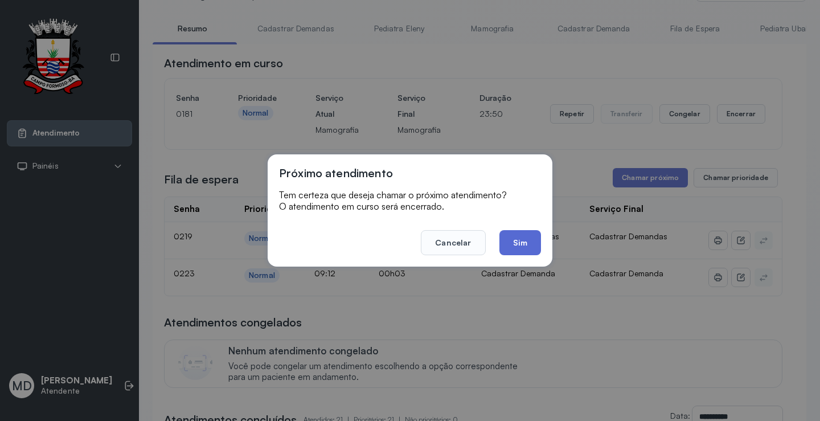
click at [528, 242] on button "Sim" at bounding box center [521, 242] width 42 height 25
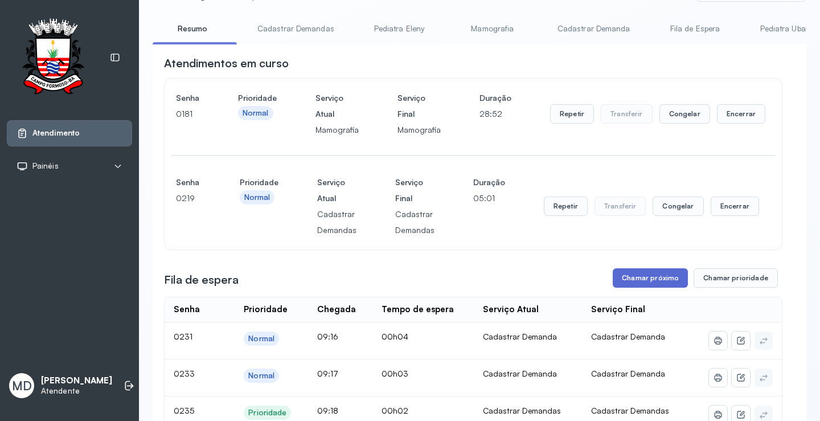
click at [642, 279] on button "Chamar próximo" at bounding box center [650, 277] width 75 height 19
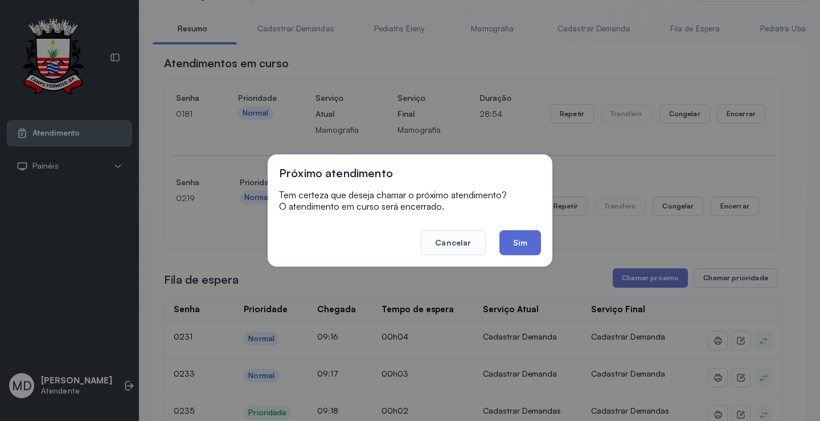
click at [517, 237] on button "Sim" at bounding box center [521, 242] width 42 height 25
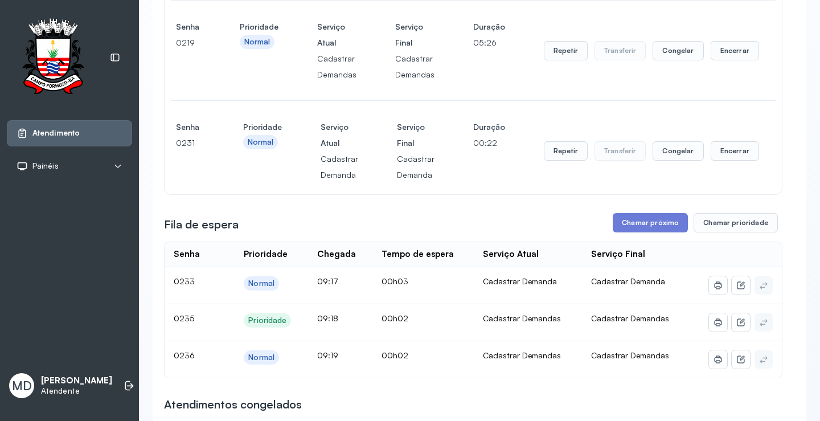
scroll to position [228, 0]
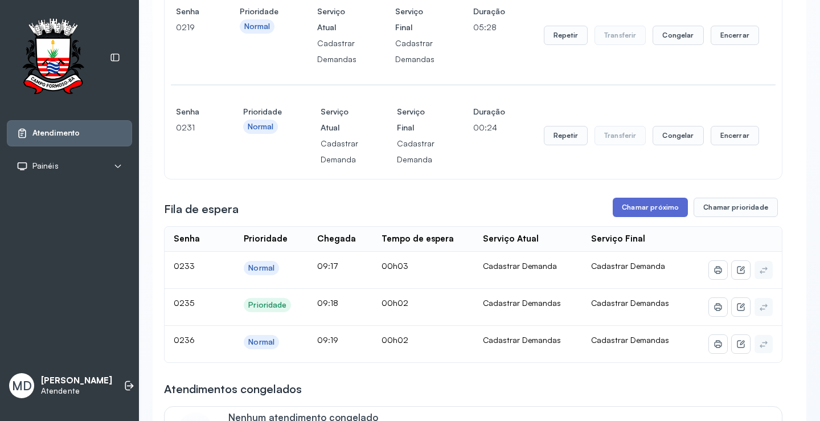
click at [635, 212] on button "Chamar próximo" at bounding box center [650, 207] width 75 height 19
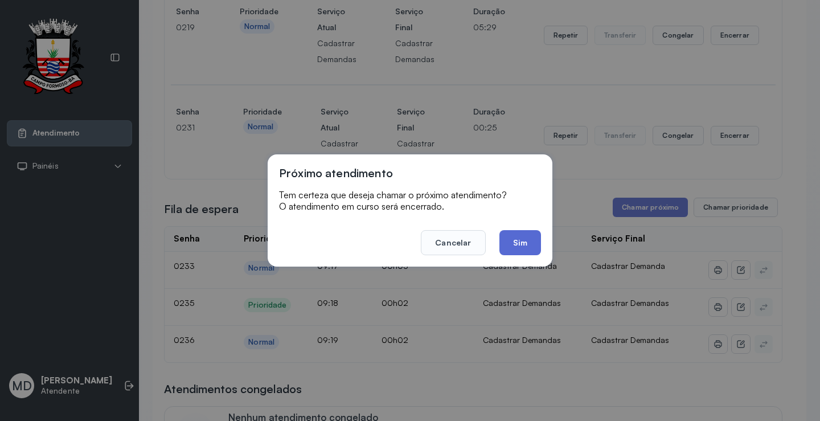
click at [521, 242] on button "Sim" at bounding box center [521, 242] width 42 height 25
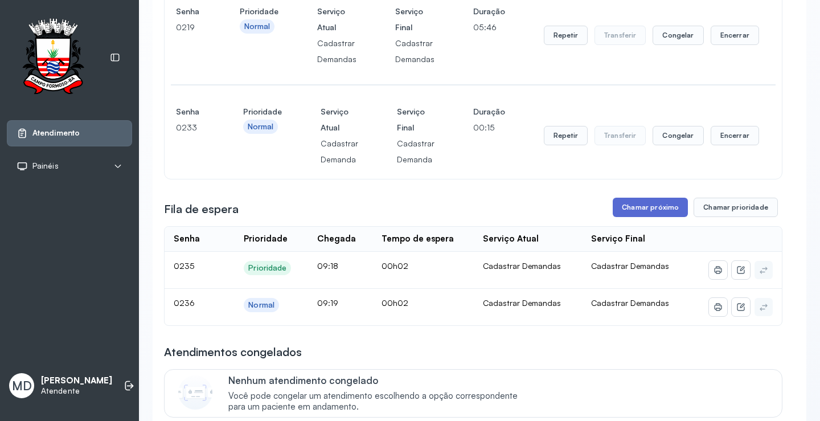
click at [639, 210] on button "Chamar próximo" at bounding box center [650, 207] width 75 height 19
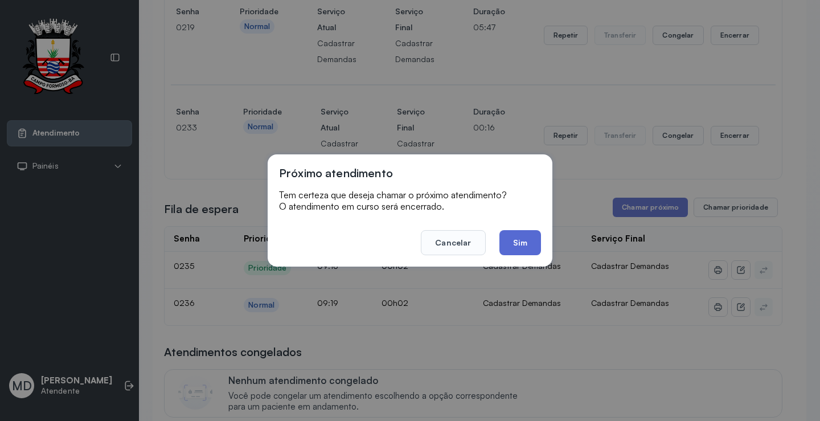
click at [510, 240] on button "Sim" at bounding box center [521, 242] width 42 height 25
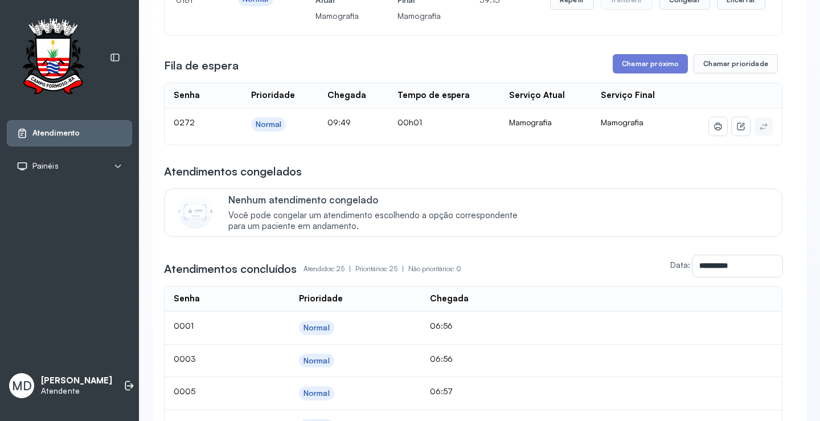
scroll to position [114, 0]
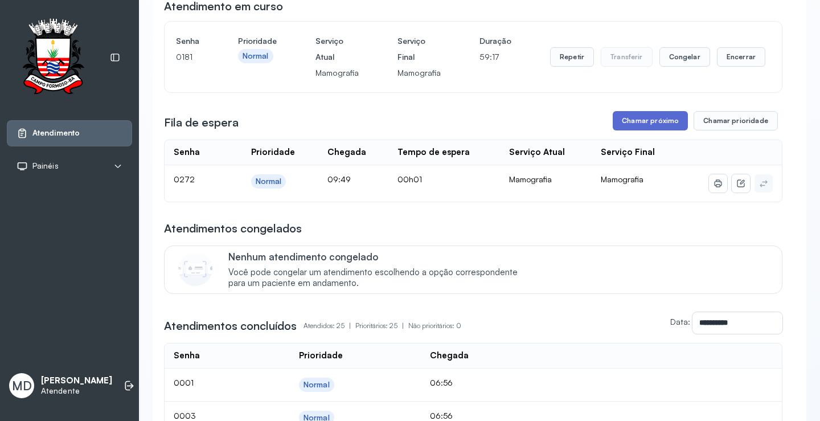
click at [637, 118] on button "Chamar próximo" at bounding box center [650, 120] width 75 height 19
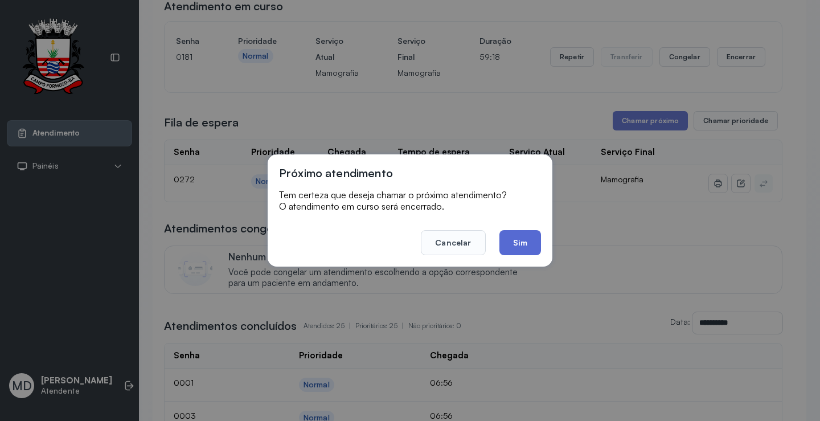
click at [518, 239] on button "Sim" at bounding box center [521, 242] width 42 height 25
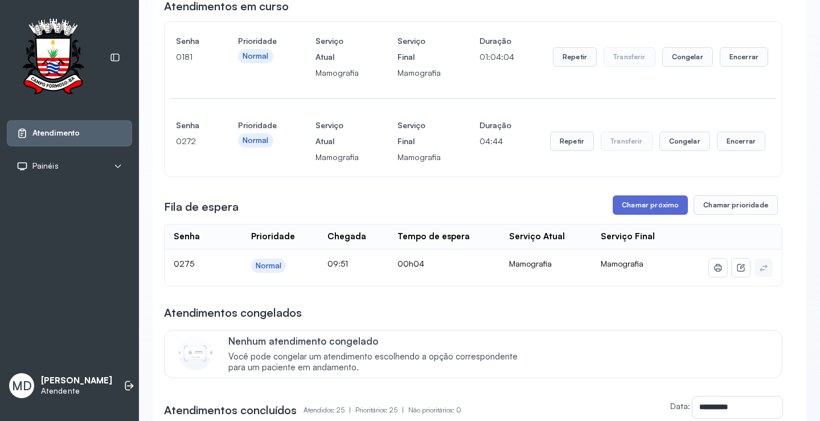
click at [644, 202] on button "Chamar próximo" at bounding box center [650, 204] width 75 height 19
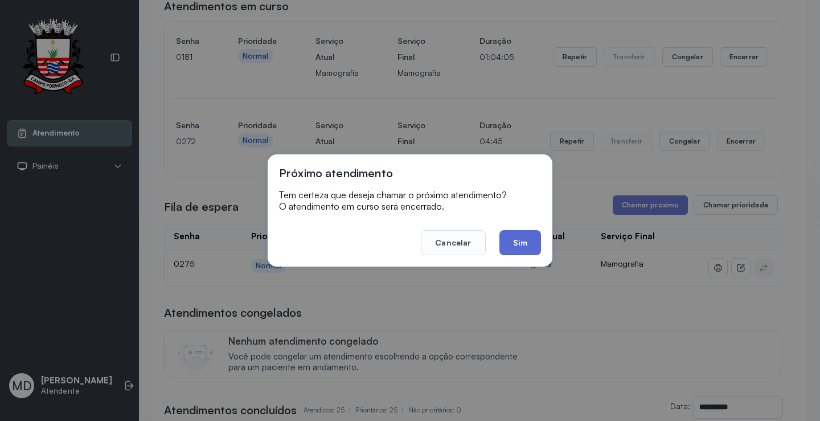
click at [513, 245] on button "Sim" at bounding box center [521, 242] width 42 height 25
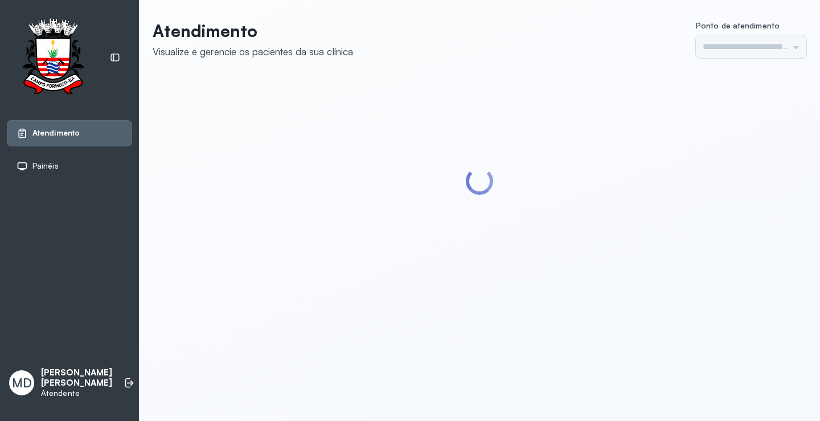
type input "*********"
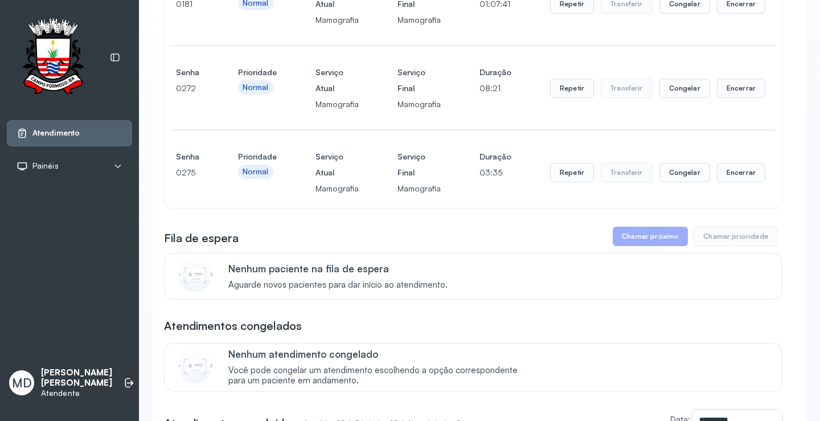
scroll to position [171, 0]
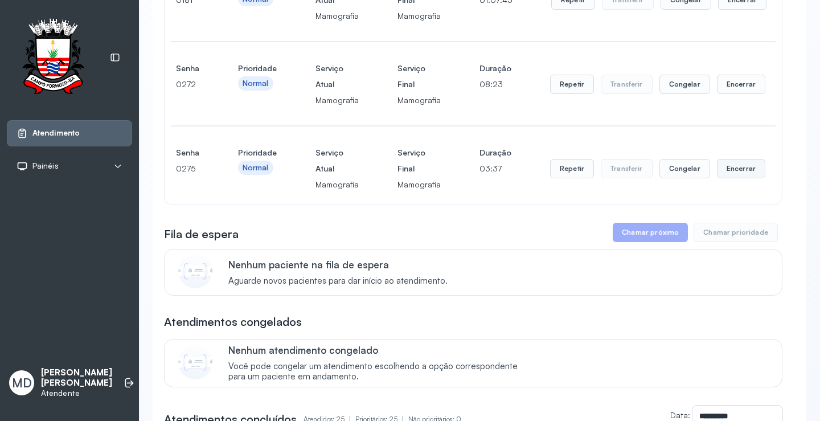
click at [721, 170] on button "Encerrar" at bounding box center [741, 168] width 48 height 19
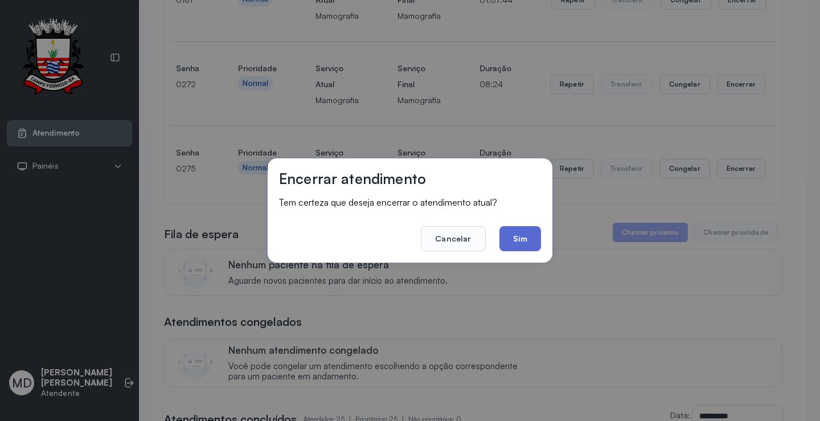
click at [522, 235] on button "Sim" at bounding box center [521, 238] width 42 height 25
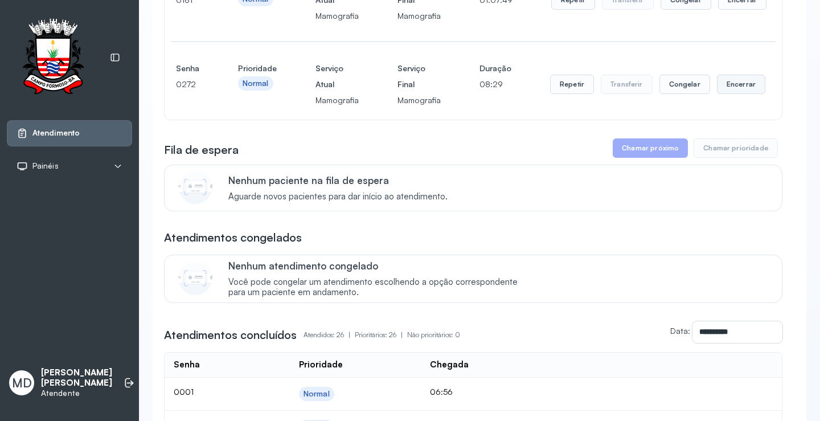
click at [733, 87] on button "Encerrar" at bounding box center [741, 84] width 48 height 19
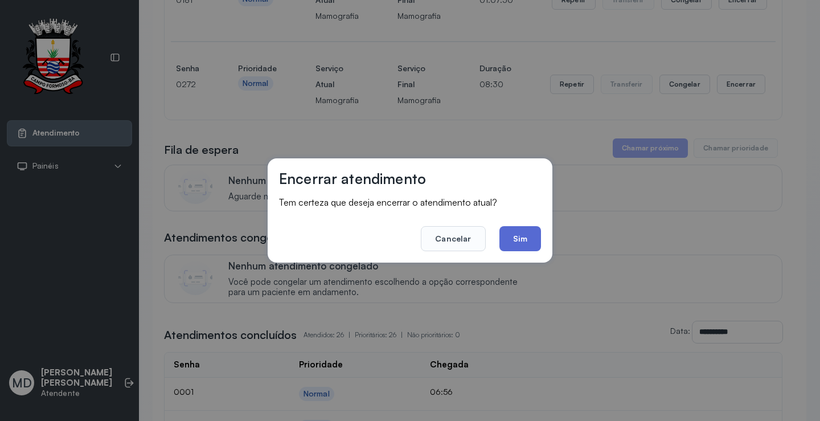
click at [515, 236] on button "Sim" at bounding box center [521, 238] width 42 height 25
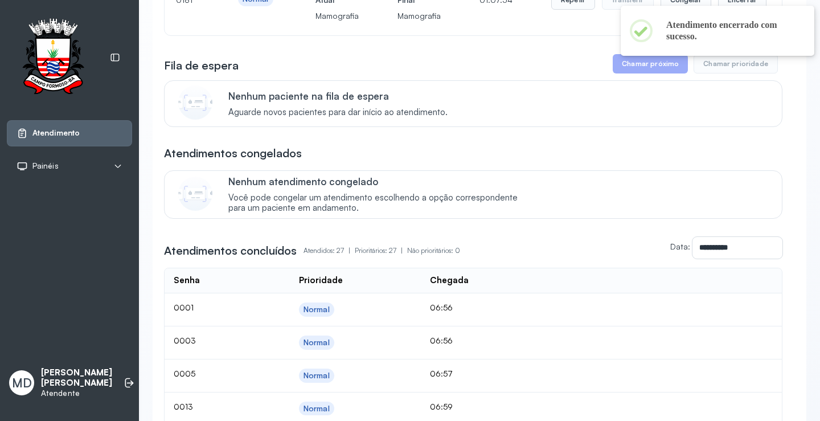
scroll to position [57, 0]
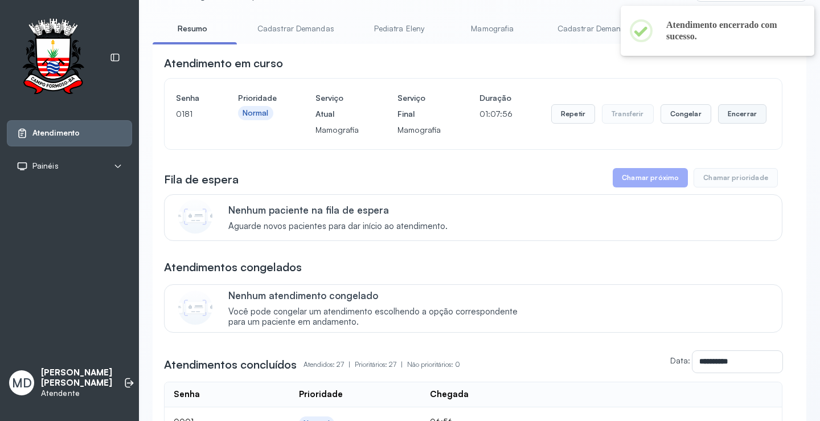
click at [724, 117] on button "Encerrar" at bounding box center [742, 113] width 48 height 19
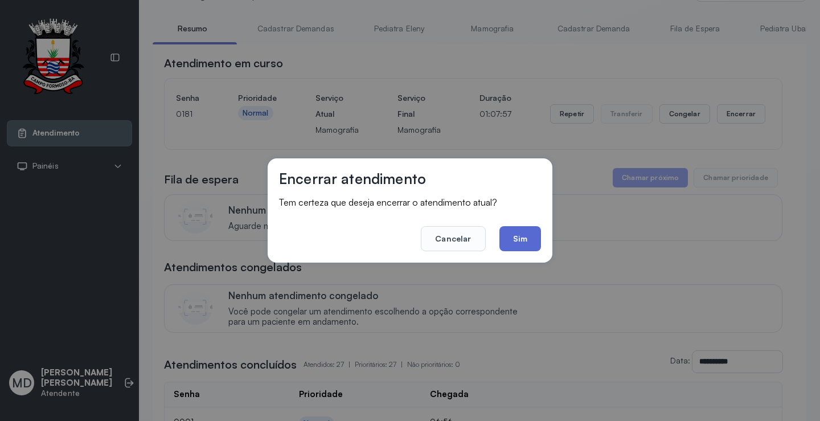
click at [517, 240] on button "Sim" at bounding box center [521, 238] width 42 height 25
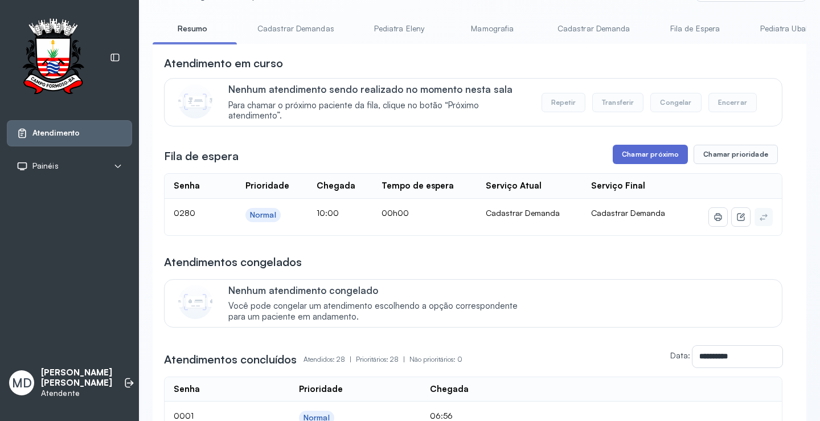
click at [634, 154] on button "Chamar próximo" at bounding box center [650, 154] width 75 height 19
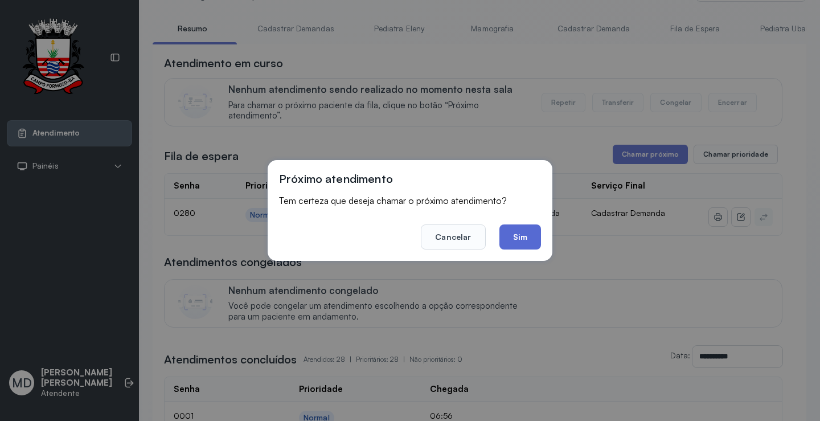
click at [513, 233] on button "Sim" at bounding box center [521, 236] width 42 height 25
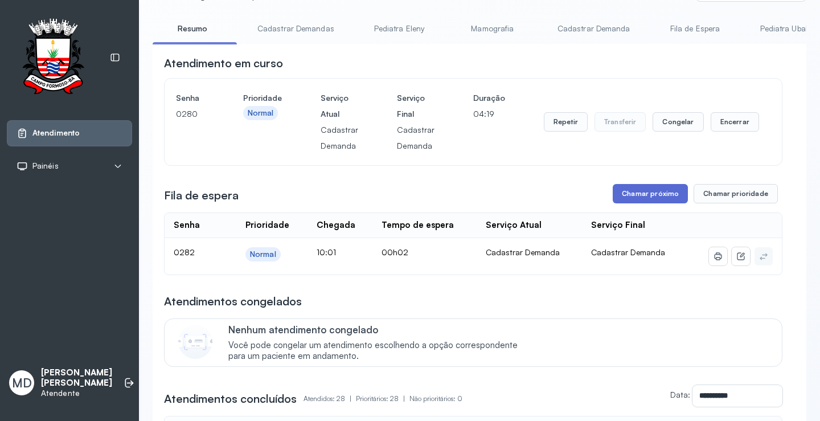
click at [625, 191] on button "Chamar próximo" at bounding box center [650, 193] width 75 height 19
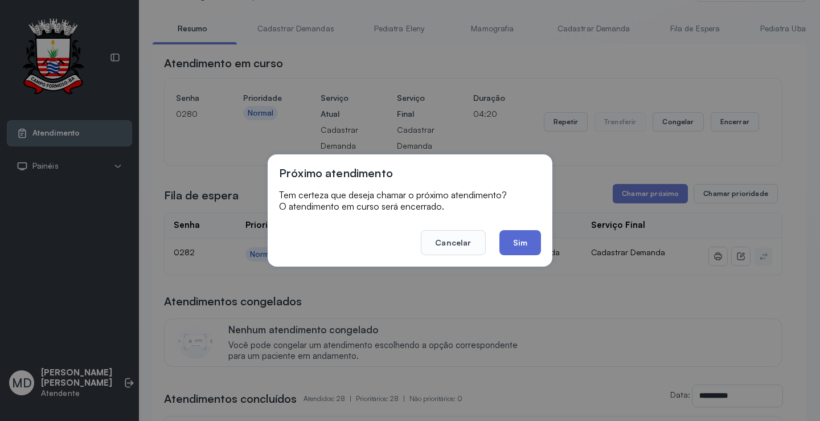
click at [527, 242] on button "Sim" at bounding box center [521, 242] width 42 height 25
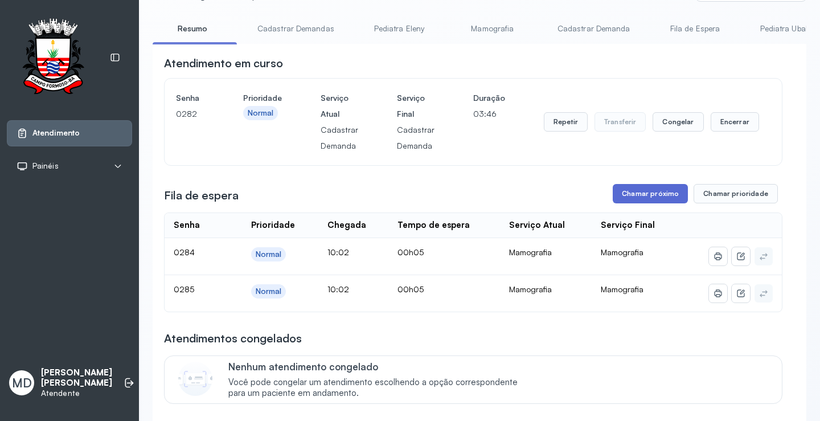
click at [662, 195] on button "Chamar próximo" at bounding box center [650, 193] width 75 height 19
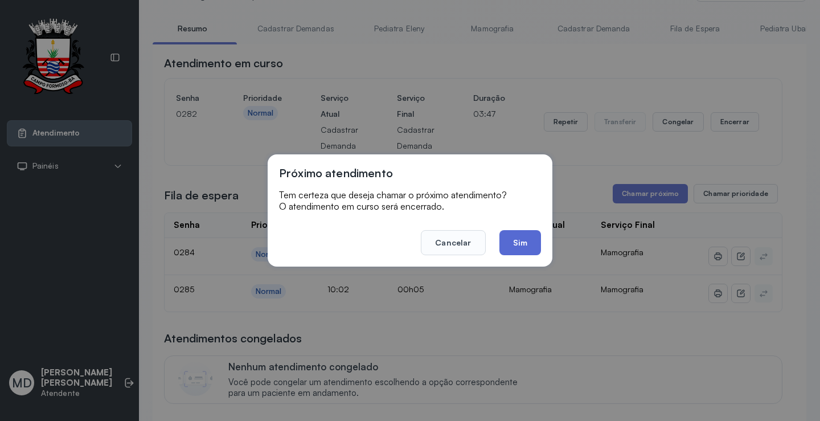
click at [517, 239] on button "Sim" at bounding box center [521, 242] width 42 height 25
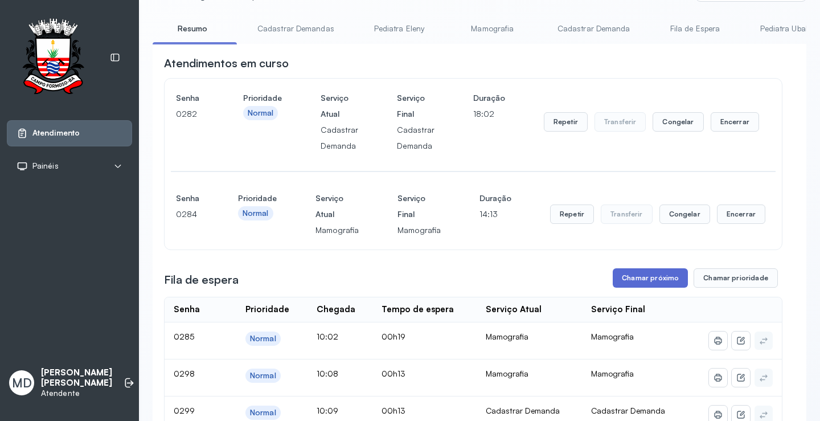
click at [640, 275] on button "Chamar próximo" at bounding box center [650, 277] width 75 height 19
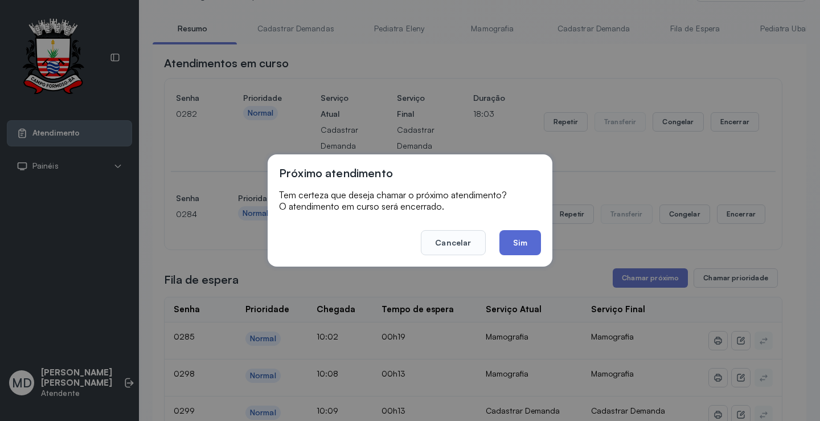
click at [509, 238] on button "Sim" at bounding box center [521, 242] width 42 height 25
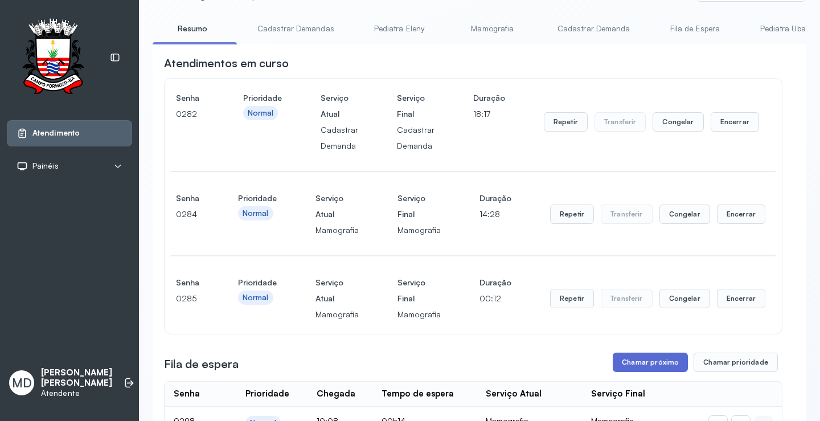
click at [646, 365] on button "Chamar próximo" at bounding box center [650, 362] width 75 height 19
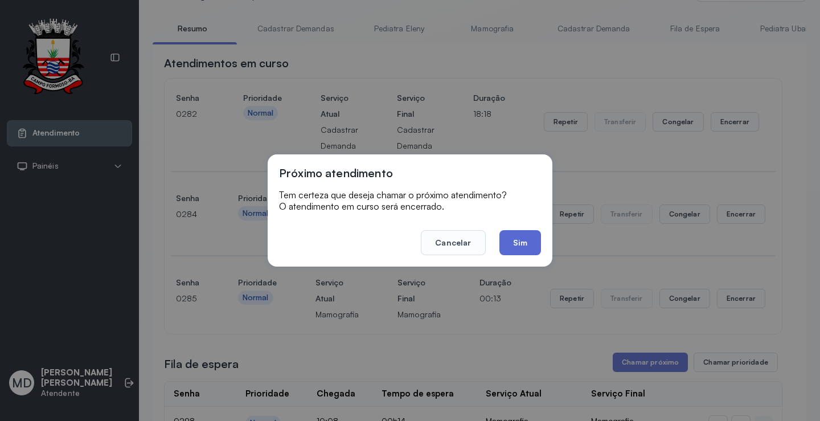
click at [517, 241] on button "Sim" at bounding box center [521, 242] width 42 height 25
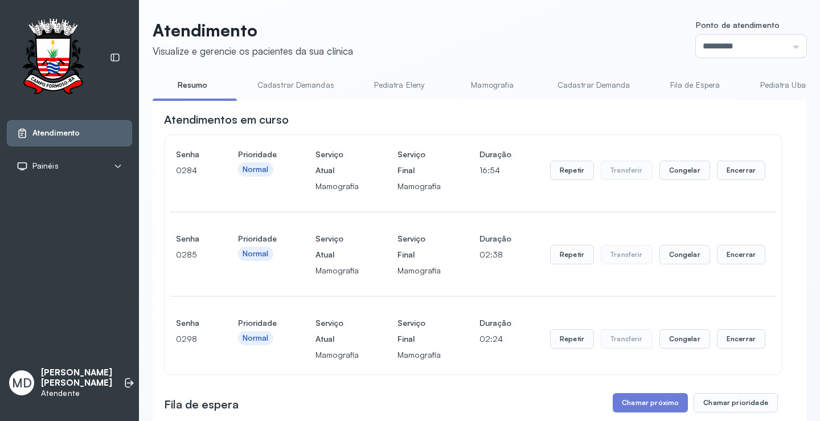
scroll to position [342, 0]
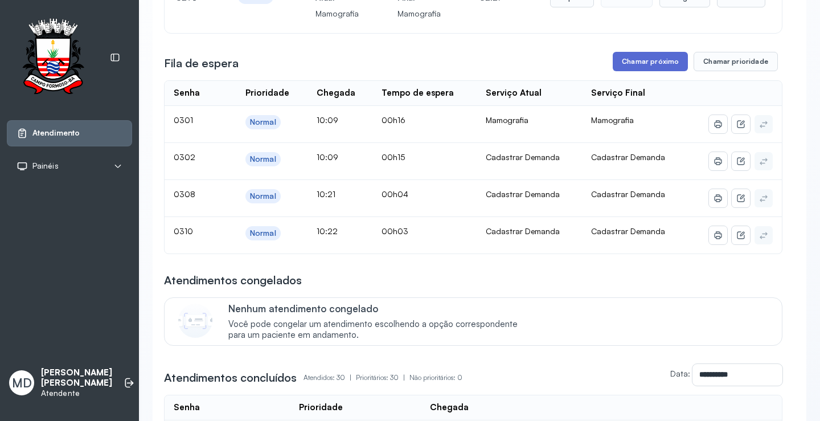
click at [638, 63] on button "Chamar próximo" at bounding box center [650, 61] width 75 height 19
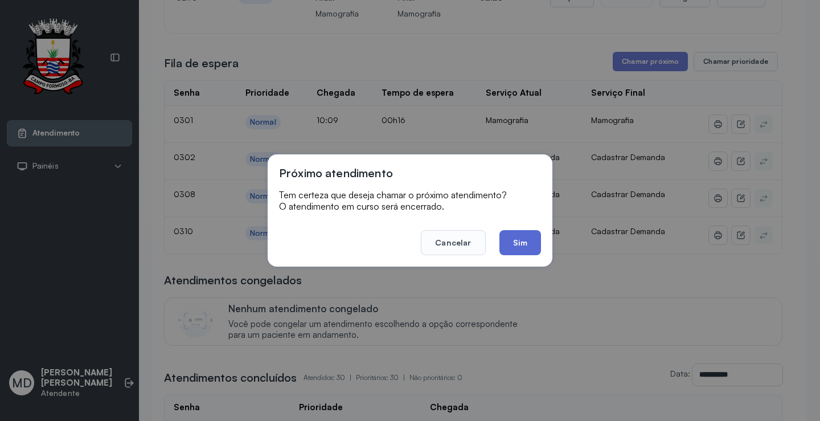
click at [517, 233] on button "Sim" at bounding box center [521, 242] width 42 height 25
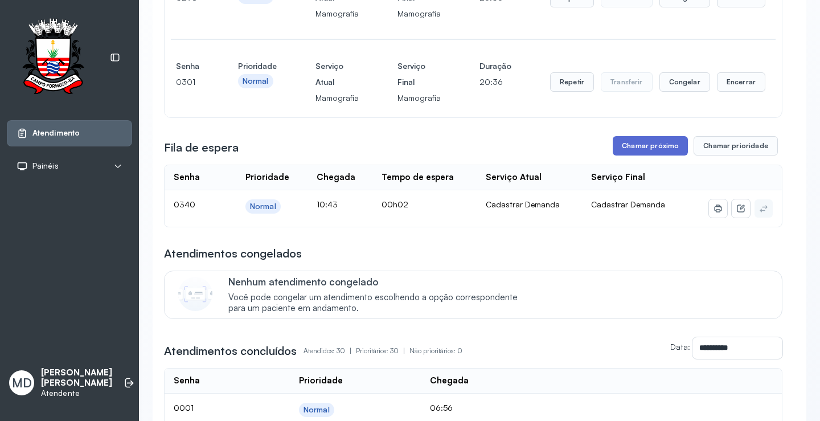
click at [646, 145] on button "Chamar próximo" at bounding box center [650, 145] width 75 height 19
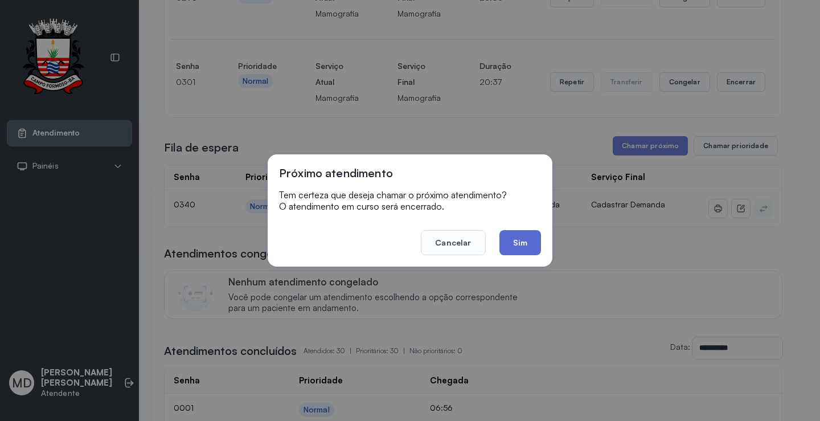
click at [517, 245] on button "Sim" at bounding box center [521, 242] width 42 height 25
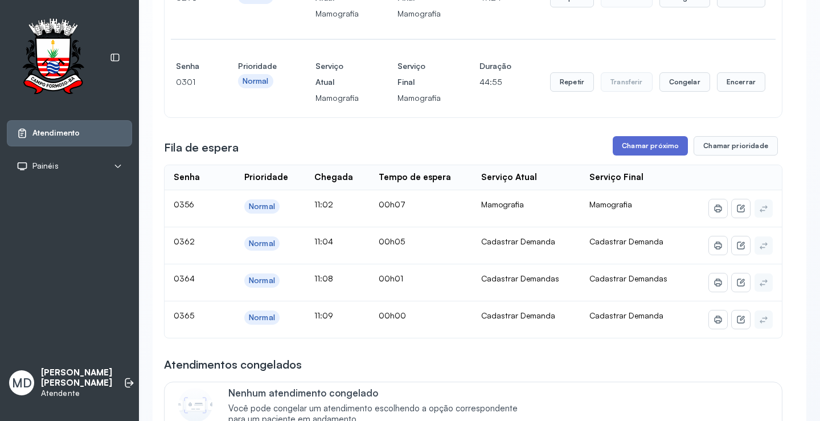
click at [644, 148] on button "Chamar próximo" at bounding box center [650, 145] width 75 height 19
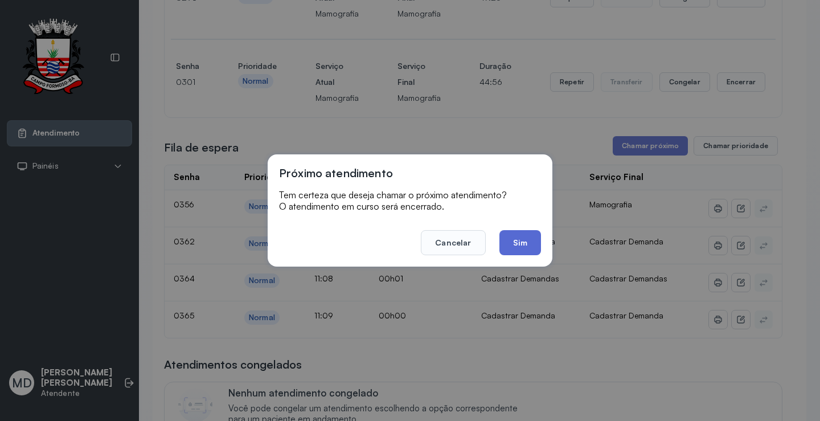
click at [515, 240] on button "Sim" at bounding box center [521, 242] width 42 height 25
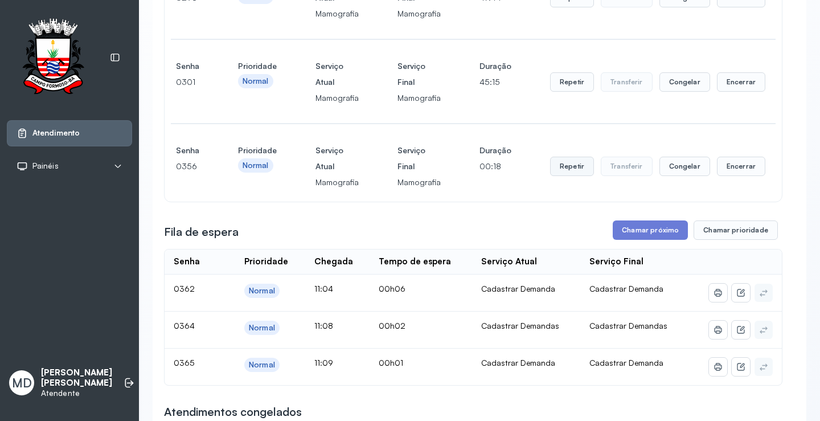
click at [562, 166] on button "Repetir" at bounding box center [572, 166] width 44 height 19
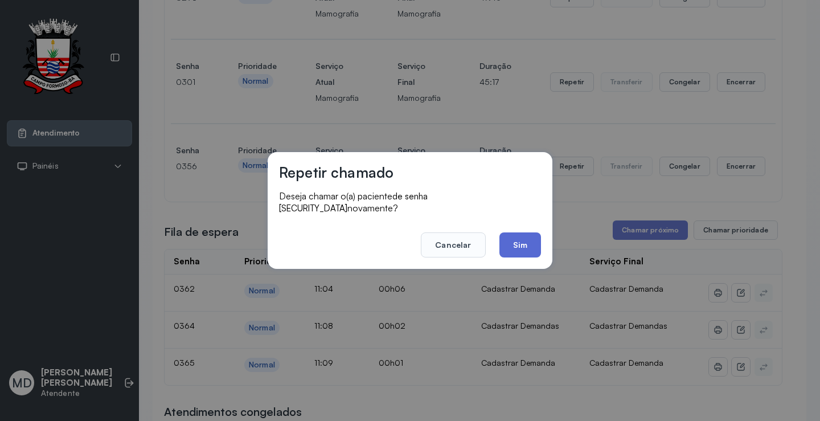
click at [525, 237] on button "Sim" at bounding box center [521, 244] width 42 height 25
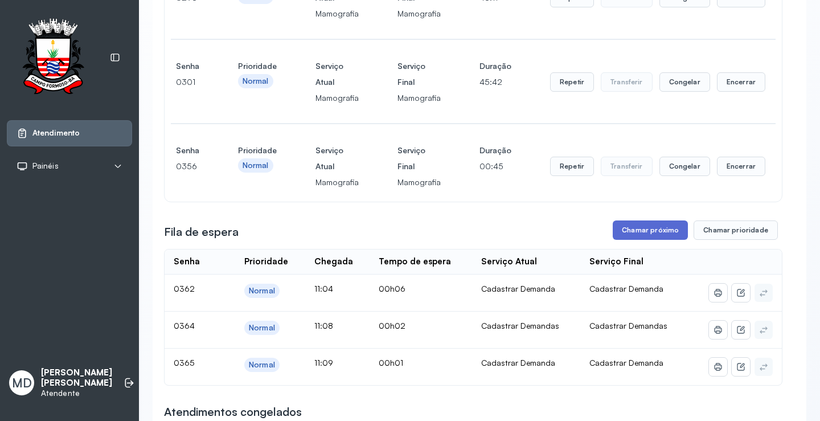
click at [662, 234] on button "Chamar próximo" at bounding box center [650, 229] width 75 height 19
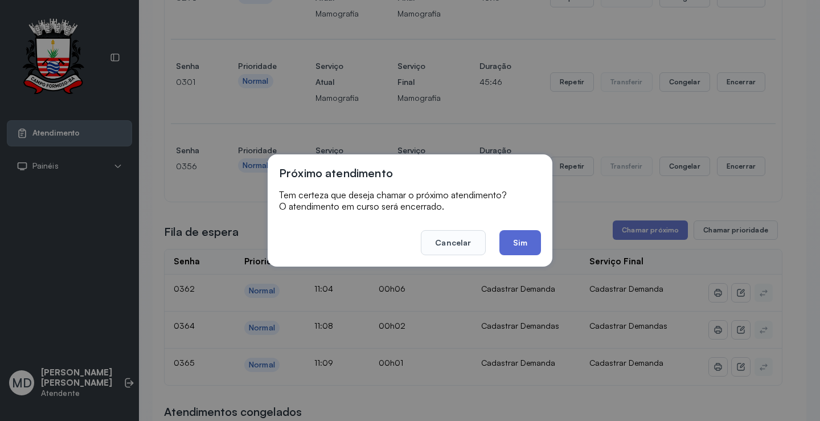
click at [518, 245] on button "Sim" at bounding box center [521, 242] width 42 height 25
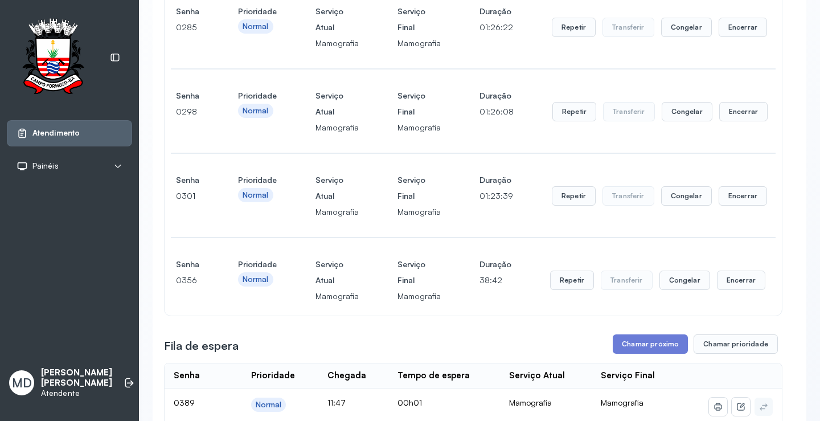
scroll to position [513, 0]
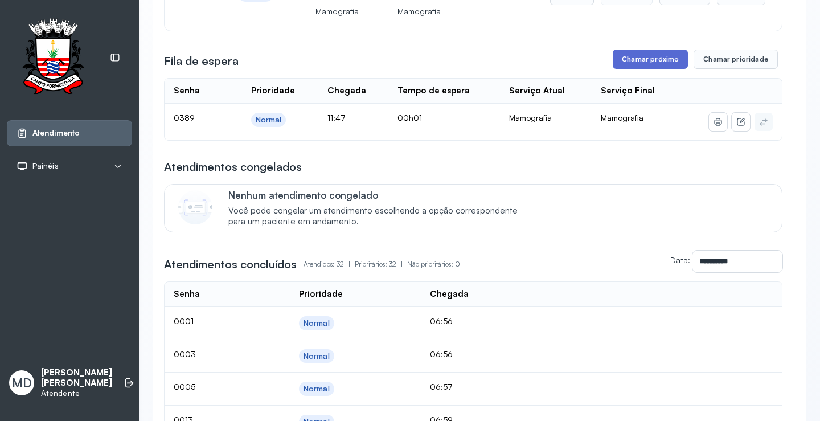
click at [641, 59] on button "Chamar próximo" at bounding box center [650, 59] width 75 height 19
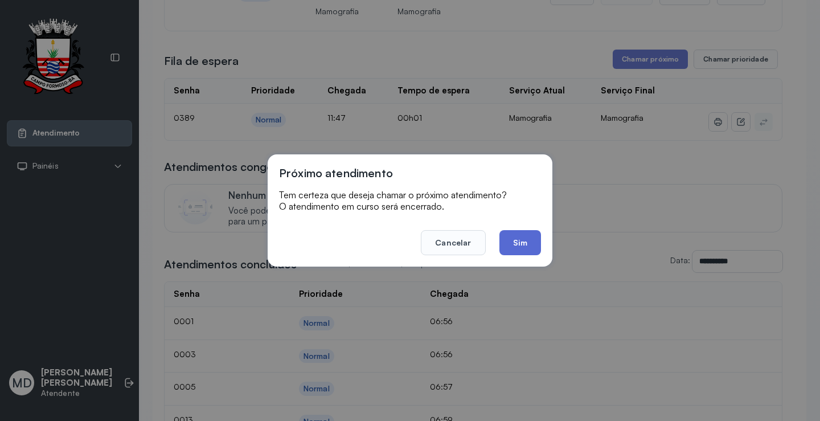
click at [516, 243] on button "Sim" at bounding box center [521, 242] width 42 height 25
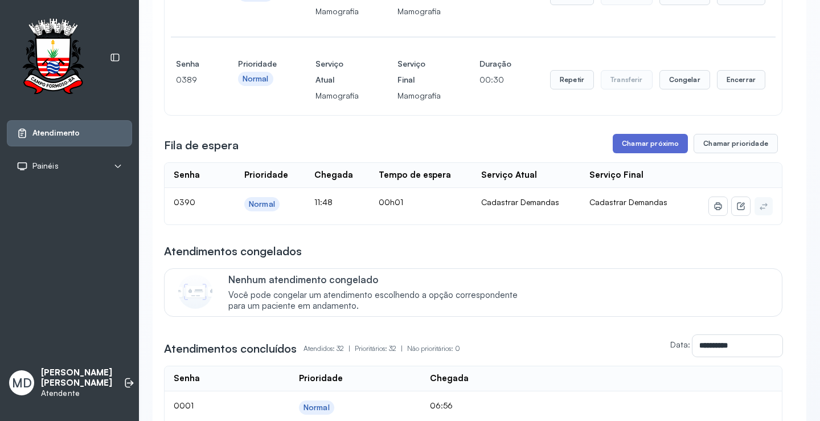
click at [643, 143] on button "Chamar próximo" at bounding box center [650, 143] width 75 height 19
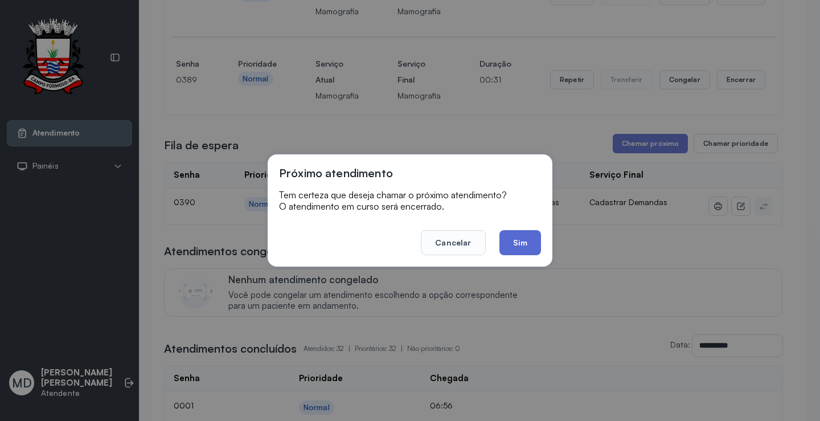
click at [527, 244] on button "Sim" at bounding box center [521, 242] width 42 height 25
